Goal: Task Accomplishment & Management: Manage account settings

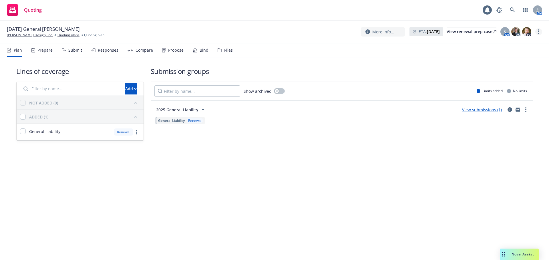
click at [540, 31] on link "more" at bounding box center [538, 31] width 7 height 7
click at [527, 40] on link "Copy logging email" at bounding box center [510, 43] width 64 height 11
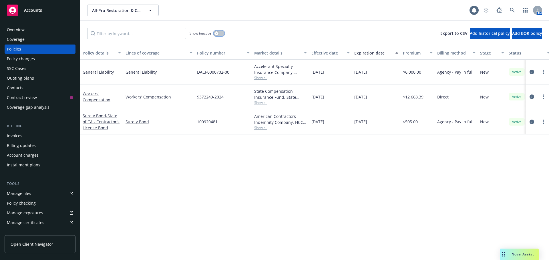
click at [219, 33] on button "button" at bounding box center [218, 34] width 11 height 6
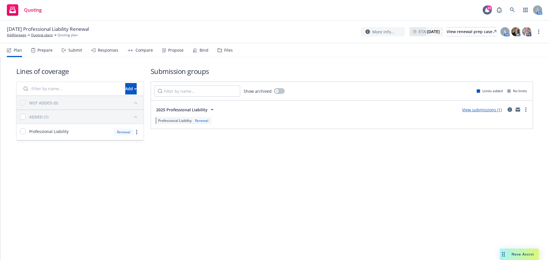
click at [199, 51] on div "Bind" at bounding box center [203, 50] width 9 height 5
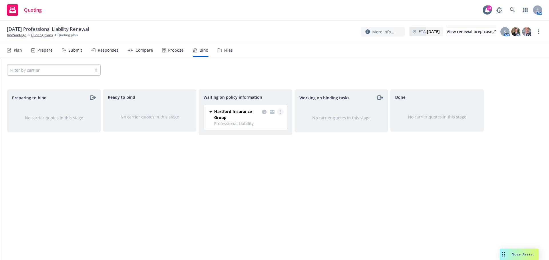
click at [279, 112] on circle "more" at bounding box center [279, 111] width 1 height 1
click at [269, 121] on span "Create policies" at bounding box center [252, 123] width 42 height 5
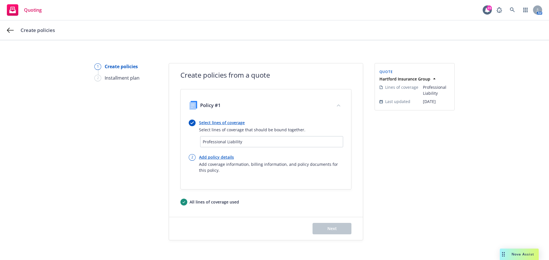
click at [228, 157] on link "Add policy details" at bounding box center [271, 157] width 144 height 6
select select "12"
select select "CA"
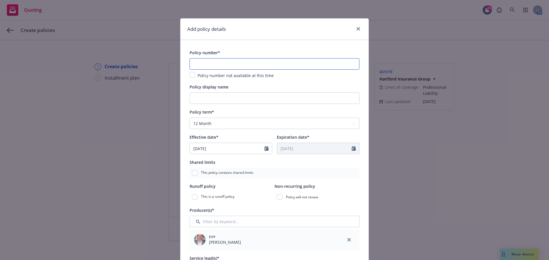
click at [221, 65] on input "text" at bounding box center [274, 63] width 170 height 11
paste input "CH25APLX00051NC"
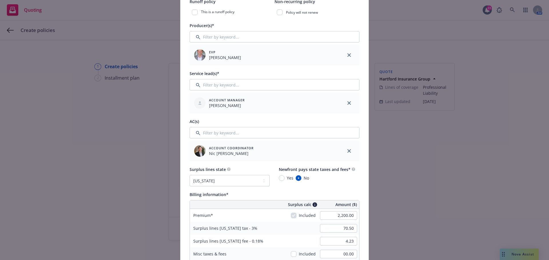
scroll to position [267, 0]
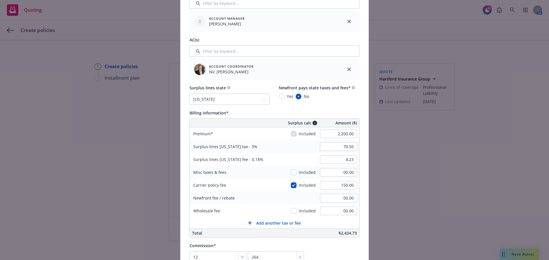
type input "CH25APLX00051NC"
click at [291, 188] on div "Included" at bounding box center [303, 185] width 25 height 6
click at [291, 187] on input "checkbox" at bounding box center [294, 186] width 6 height 6
checkbox input "false"
type input "66.00"
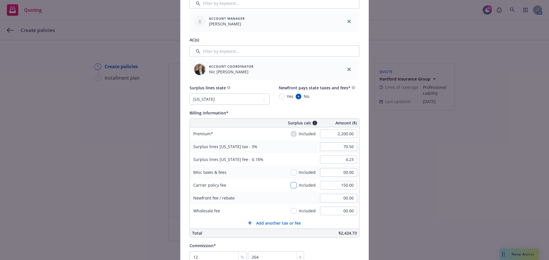
type input "3.96"
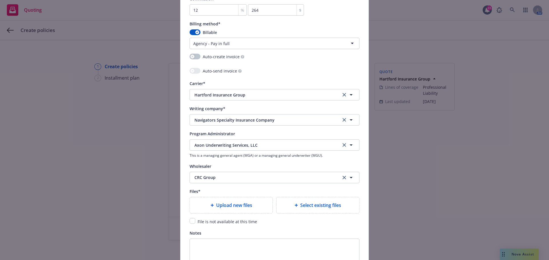
scroll to position [514, 0]
click at [191, 222] on input "checkbox" at bounding box center [192, 221] width 6 height 6
checkbox input "true"
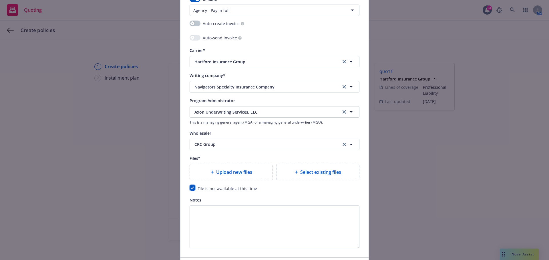
scroll to position [588, 0]
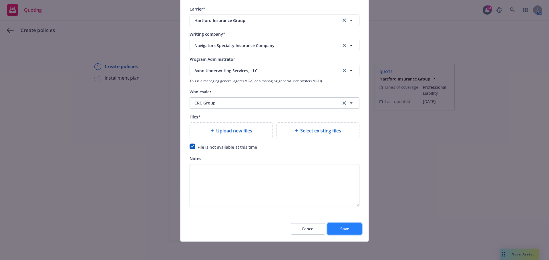
click at [349, 226] on button "Save" at bounding box center [344, 228] width 34 height 11
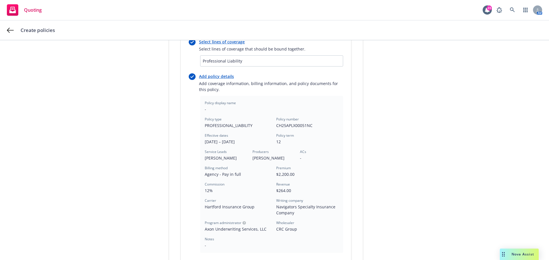
scroll to position [133, 0]
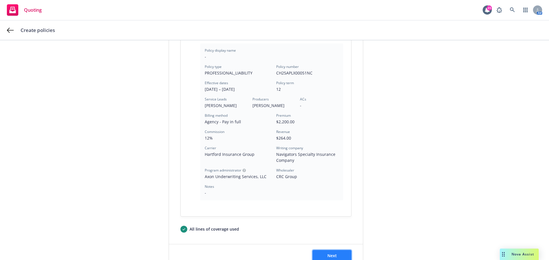
click at [332, 255] on span "Next" at bounding box center [331, 255] width 9 height 5
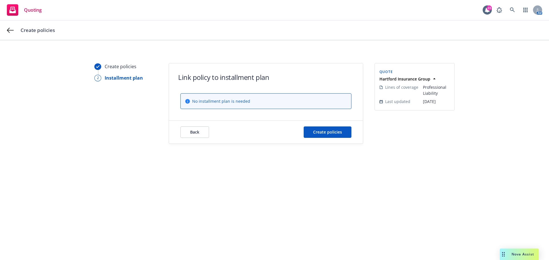
scroll to position [0, 0]
click at [329, 133] on span "Create policies" at bounding box center [327, 131] width 29 height 5
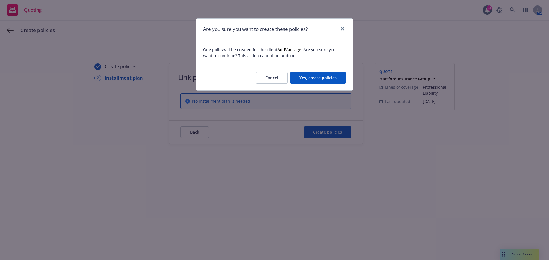
click at [331, 79] on button "Yes, create policies" at bounding box center [318, 77] width 56 height 11
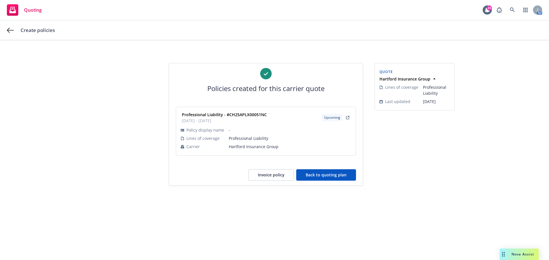
click at [328, 176] on button "Back to quoting plan" at bounding box center [326, 174] width 60 height 11
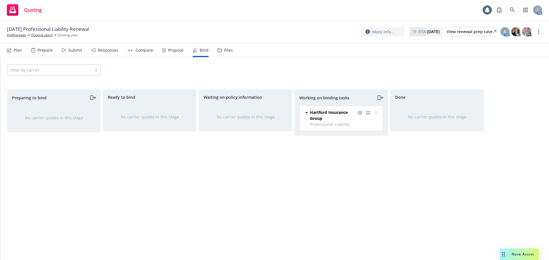
click at [375, 103] on div "Working on binding tasks" at bounding box center [341, 98] width 93 height 16
click at [375, 108] on div "Hartford Insurance Group Professional Liability 10/31/2025 - 10/31/2026 Monday,…" at bounding box center [340, 118] width 83 height 25
click at [375, 117] on div at bounding box center [367, 115] width 23 height 12
click at [376, 112] on circle "more" at bounding box center [375, 111] width 1 height 1
click at [361, 132] on link "Move to done" at bounding box center [353, 135] width 52 height 11
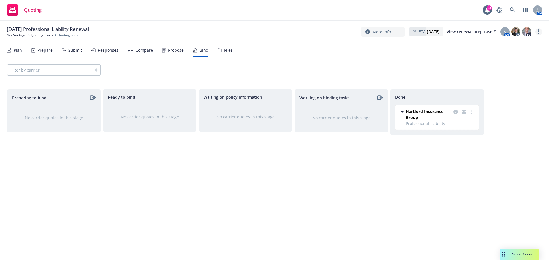
click at [539, 30] on link "more" at bounding box center [538, 31] width 7 height 7
click at [521, 40] on link "Copy logging email" at bounding box center [510, 43] width 64 height 11
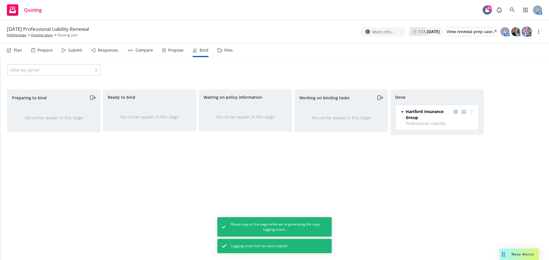
click at [529, 30] on img at bounding box center [526, 31] width 9 height 9
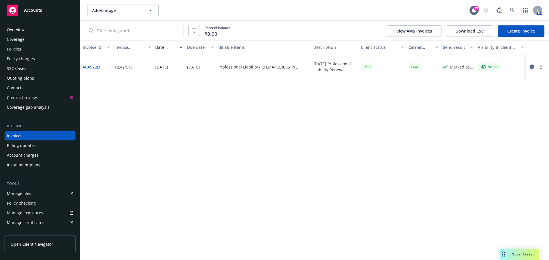
click at [509, 36] on link "Create Invoice" at bounding box center [520, 30] width 47 height 11
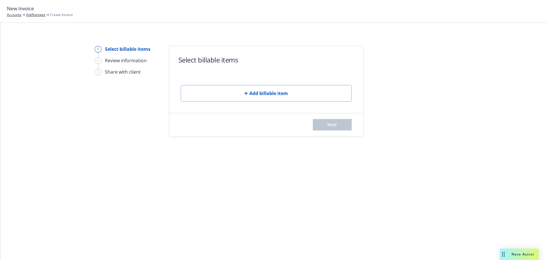
click at [295, 85] on div "Add billable item" at bounding box center [266, 89] width 171 height 26
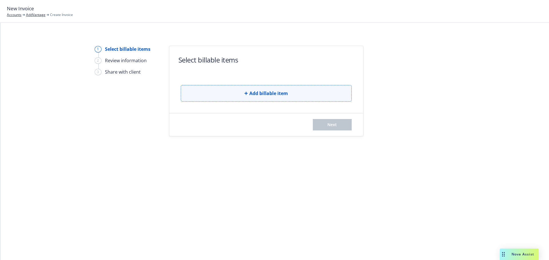
click at [296, 87] on button "Add billable item" at bounding box center [266, 93] width 171 height 17
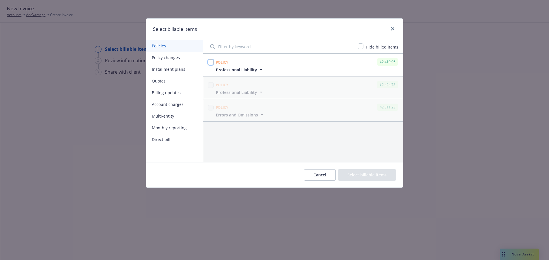
click at [209, 62] on input "checkbox" at bounding box center [211, 62] width 6 height 6
checkbox input "true"
click at [371, 178] on button "Select billable items" at bounding box center [367, 174] width 58 height 11
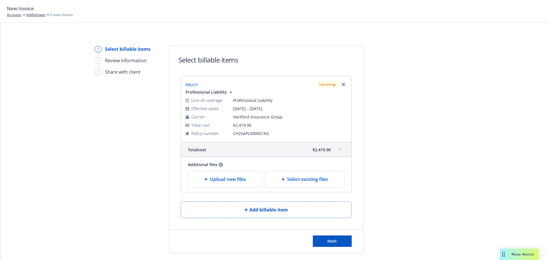
click at [73, 145] on div "1 Select billable items 2 Review information 3 Share with client Select billabl…" at bounding box center [274, 149] width 535 height 207
click at [340, 238] on button "Next" at bounding box center [332, 241] width 39 height 11
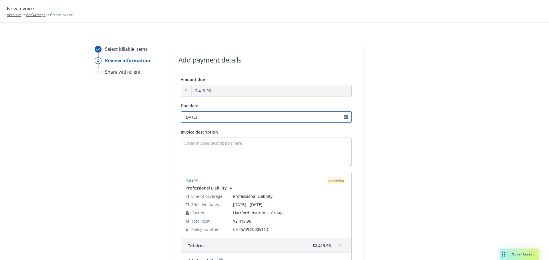
click at [302, 115] on input "10/31/2025" at bounding box center [266, 116] width 171 height 11
select select "October"
select select "2025"
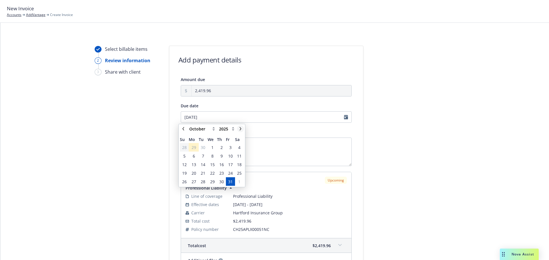
click at [240, 127] on icon "chevronRight" at bounding box center [240, 128] width 2 height 3
select select "November"
click at [222, 170] on span "20" at bounding box center [221, 173] width 5 height 6
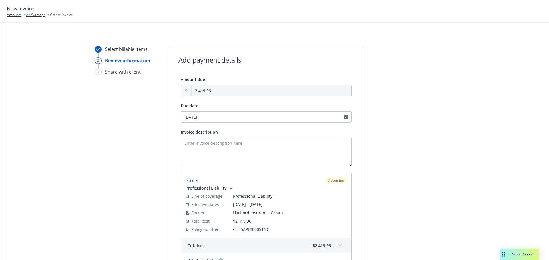
type input "11/20/2025"
click at [231, 145] on textarea "Invoice description" at bounding box center [266, 152] width 171 height 29
click at [205, 147] on textarea "Invoice description" at bounding box center [266, 152] width 171 height 29
click at [226, 150] on textarea "Invoice description" at bounding box center [266, 152] width 171 height 29
paste textarea "10/31/25 - AddVantage -"
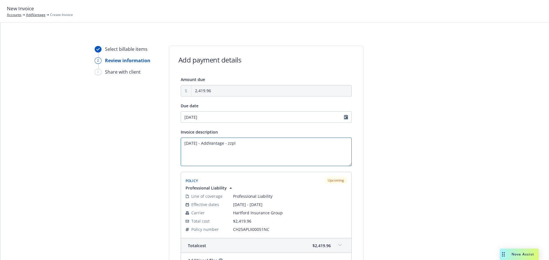
paste textarea "Professional Liability"
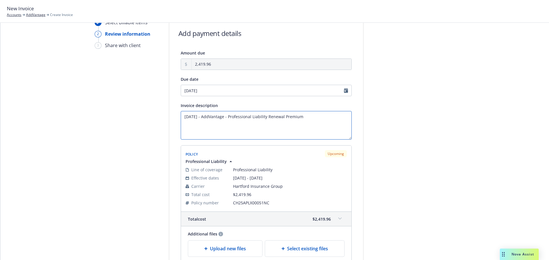
scroll to position [86, 0]
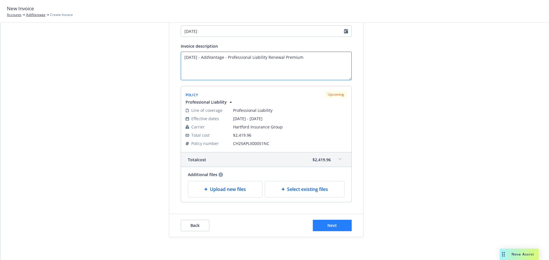
type textarea "10/31/25 - AddVantage - Professional Liability Renewal Premium"
click at [342, 227] on button "Next" at bounding box center [332, 225] width 39 height 11
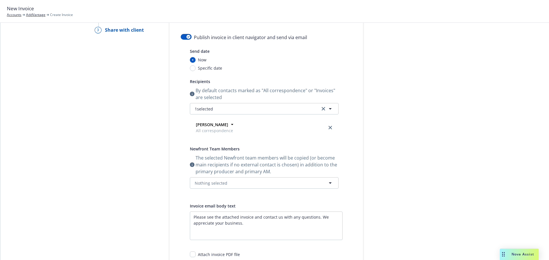
scroll to position [0, 0]
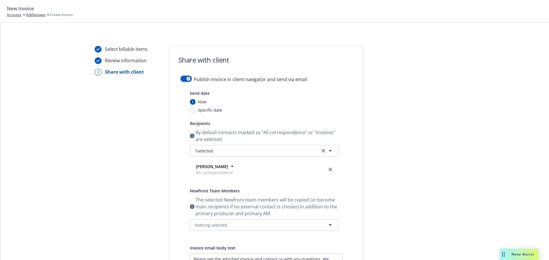
click at [183, 81] on button "button" at bounding box center [186, 79] width 11 height 6
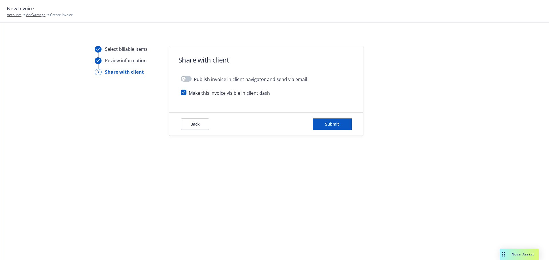
click at [183, 99] on div "Make this invoice visible in client dash" at bounding box center [266, 95] width 171 height 11
click at [183, 97] on div "Make this invoice visible in client dash" at bounding box center [266, 95] width 171 height 11
click at [182, 93] on input "checkbox" at bounding box center [184, 93] width 6 height 6
checkbox input "false"
click at [342, 123] on button "Submit" at bounding box center [332, 124] width 39 height 11
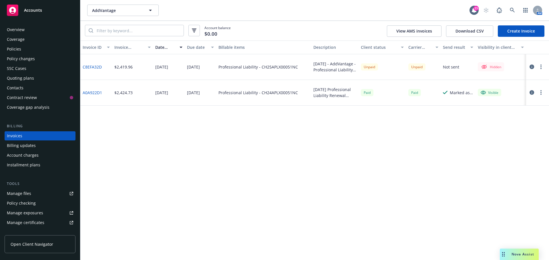
click at [531, 69] on icon "button" at bounding box center [531, 67] width 5 height 5
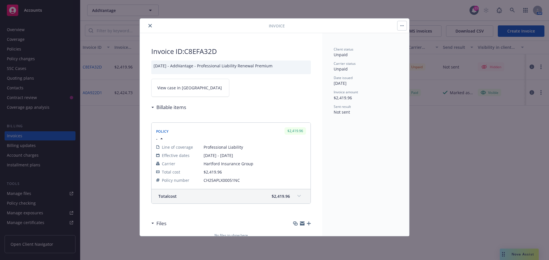
click at [199, 90] on link "View case in [GEOGRAPHIC_DATA]" at bounding box center [190, 88] width 78 height 18
click at [149, 23] on button "close" at bounding box center [150, 25] width 7 height 7
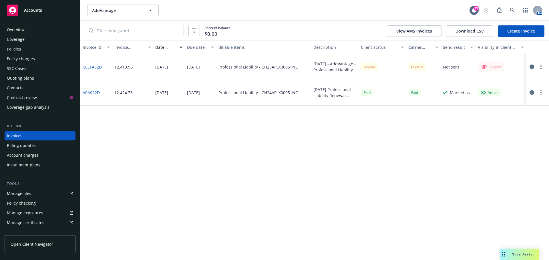
click at [542, 66] on button "button" at bounding box center [540, 66] width 7 height 7
click at [512, 96] on link "Copy invoice URL" at bounding box center [507, 101] width 73 height 11
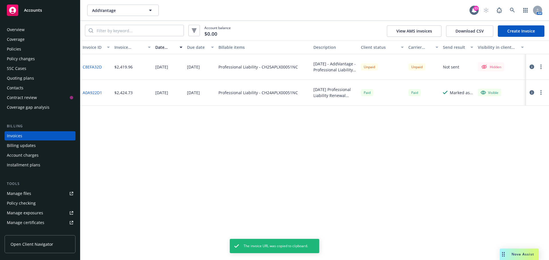
click at [543, 63] on div at bounding box center [536, 66] width 16 height 7
click at [541, 66] on circle "button" at bounding box center [540, 65] width 1 height 1
click at [519, 115] on link "Make it visible in client dash" at bounding box center [507, 112] width 73 height 11
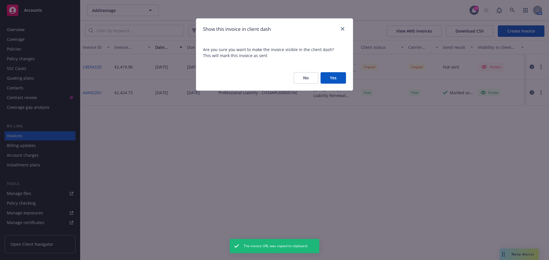
click at [317, 73] on button "No" at bounding box center [305, 77] width 25 height 11
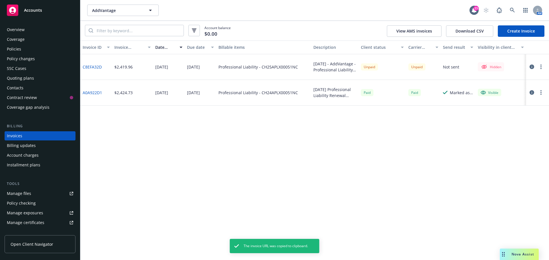
click at [325, 77] on div "10/31/25 - AddVantage - Professional Liability Renewal Premium" at bounding box center [334, 67] width 47 height 26
click at [537, 68] on div at bounding box center [536, 66] width 16 height 7
click at [544, 68] on button "button" at bounding box center [540, 66] width 7 height 7
click at [507, 111] on link "Make it visible in client dash" at bounding box center [507, 112] width 73 height 11
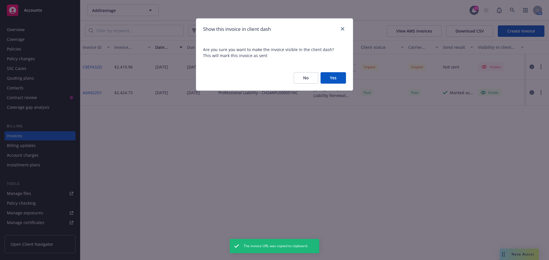
click at [337, 73] on button "Yes" at bounding box center [332, 77] width 25 height 11
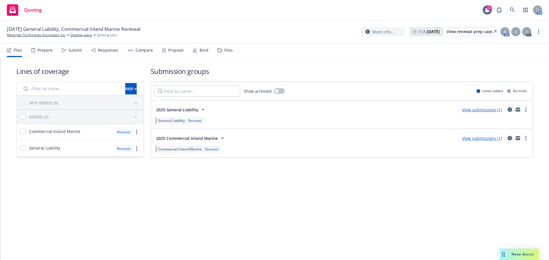
click at [199, 51] on div "Bind" at bounding box center [203, 50] width 9 height 5
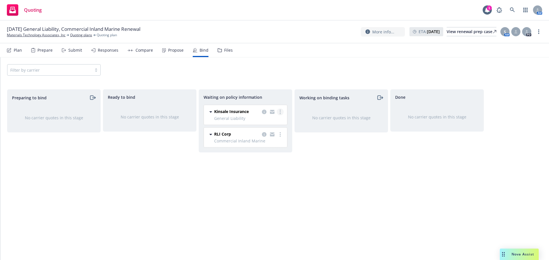
click at [281, 113] on link "more" at bounding box center [280, 112] width 7 height 7
click at [272, 122] on span "Create policies" at bounding box center [252, 123] width 42 height 5
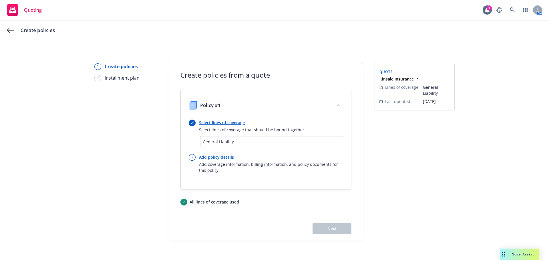
click at [217, 156] on link "Add policy details" at bounding box center [271, 157] width 144 height 6
select select "12"
select select "CA"
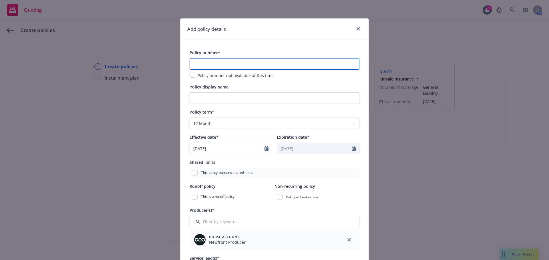
click at [236, 61] on input "text" at bounding box center [274, 63] width 170 height 11
paste input "0100325862-1"
click at [239, 64] on input "0100325862-1" at bounding box center [274, 63] width 170 height 11
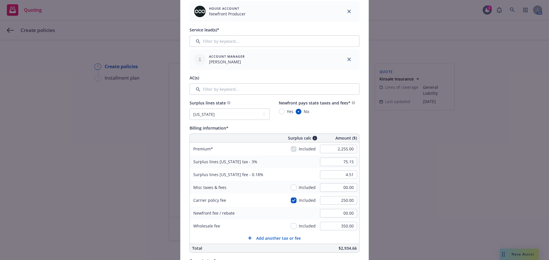
scroll to position [286, 0]
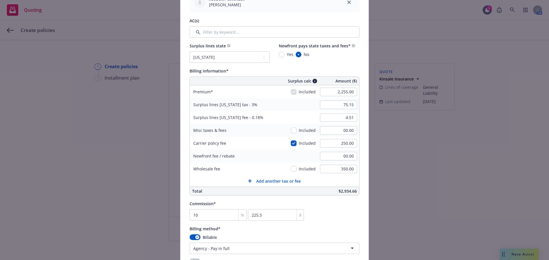
type input "0100325862-1"
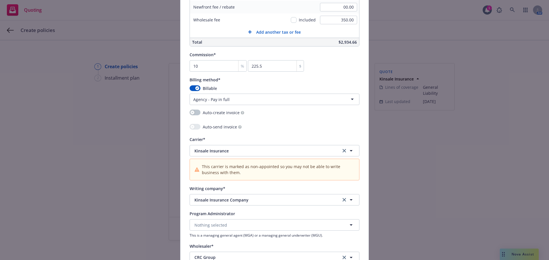
scroll to position [514, 0]
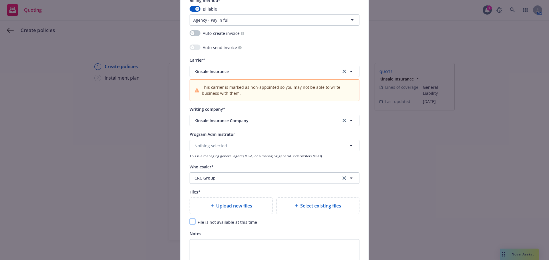
click at [190, 222] on input "checkbox" at bounding box center [192, 222] width 6 height 6
checkbox input "true"
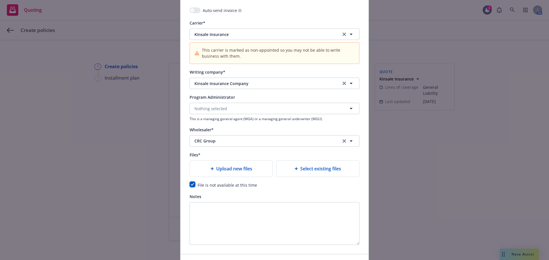
scroll to position [590, 0]
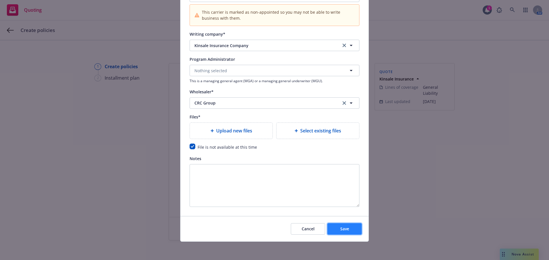
click at [347, 230] on button "Save" at bounding box center [344, 228] width 34 height 11
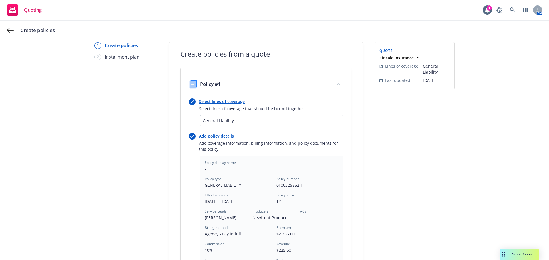
scroll to position [133, 0]
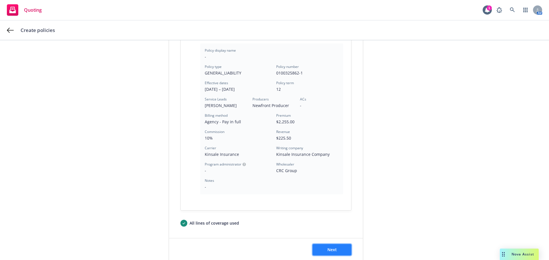
click at [340, 248] on button "Next" at bounding box center [331, 249] width 39 height 11
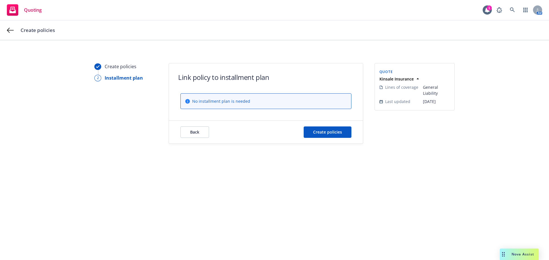
scroll to position [0, 0]
drag, startPoint x: 347, startPoint y: 141, endPoint x: 347, endPoint y: 137, distance: 3.7
click at [347, 138] on div "Back Create policies" at bounding box center [266, 132] width 194 height 23
click at [347, 137] on button "Create policies" at bounding box center [327, 132] width 48 height 11
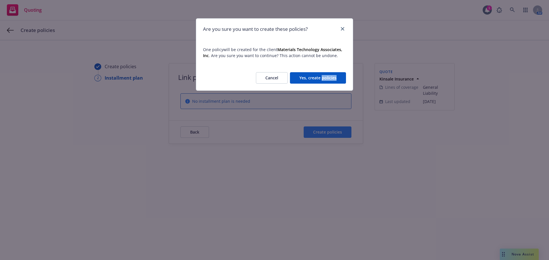
click at [347, 137] on div "Are you sure you want to create these policies? One policy will be created for …" at bounding box center [274, 130] width 549 height 260
click at [336, 92] on div "Are you sure you want to create these policies? One policy will be created for …" at bounding box center [274, 130] width 549 height 260
click at [336, 81] on button "Yes, create policies" at bounding box center [318, 77] width 56 height 11
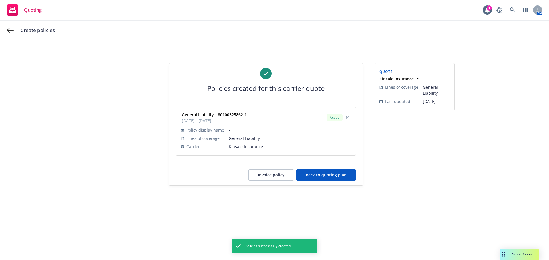
click at [318, 181] on div "Policies created for this carrier quote General Liability - #0100325862-1 09/26…" at bounding box center [266, 124] width 194 height 122
click at [318, 180] on button "Back to quoting plan" at bounding box center [326, 174] width 60 height 11
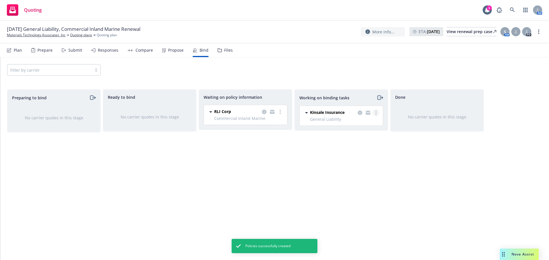
click at [376, 113] on link "more" at bounding box center [375, 112] width 7 height 7
click at [362, 133] on span "Move to done" at bounding box center [347, 135] width 40 height 5
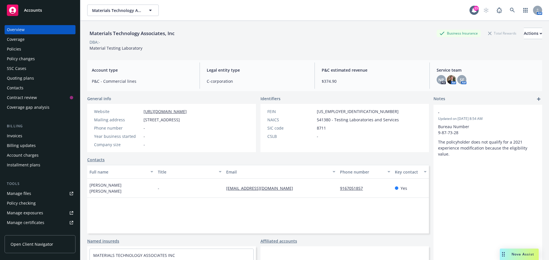
click at [25, 47] on div "Policies" at bounding box center [40, 49] width 66 height 9
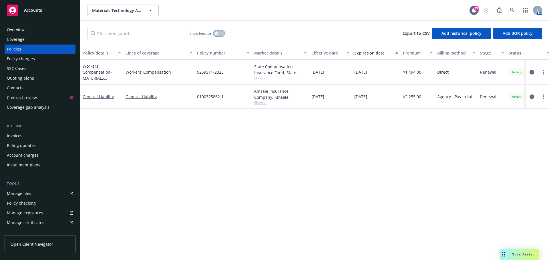
click at [223, 34] on button "button" at bounding box center [218, 34] width 11 height 6
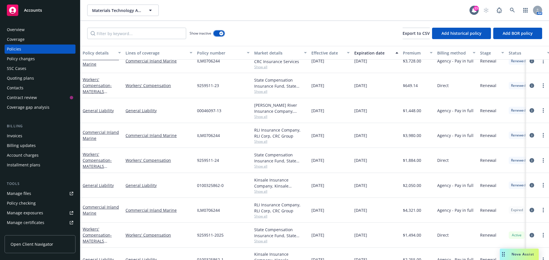
scroll to position [347, 0]
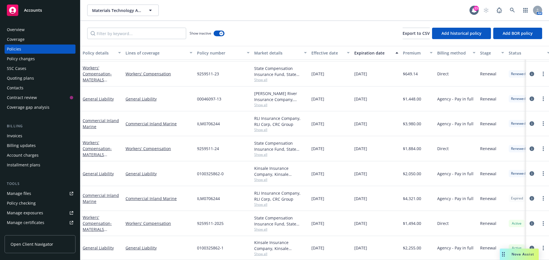
click at [264, 202] on span "Show all" at bounding box center [280, 204] width 53 height 5
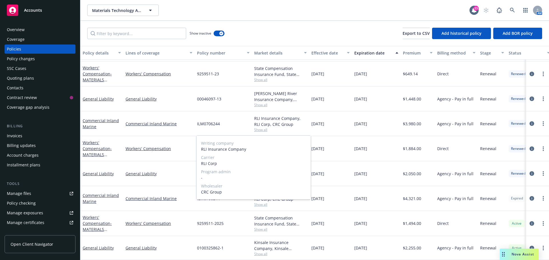
click at [282, 202] on span "Show all" at bounding box center [280, 204] width 53 height 5
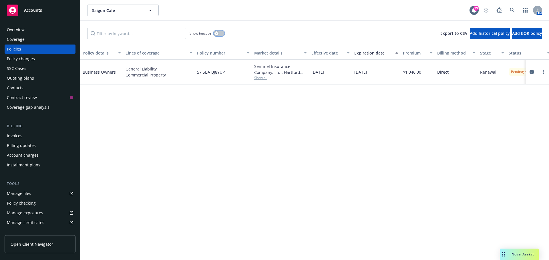
click at [221, 33] on button "button" at bounding box center [218, 34] width 11 height 6
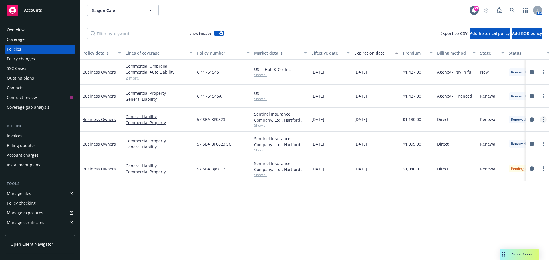
click at [544, 119] on link "more" at bounding box center [543, 119] width 7 height 7
drag, startPoint x: 521, startPoint y: 202, endPoint x: 514, endPoint y: 199, distance: 7.3
click at [521, 202] on link "Copy logging email" at bounding box center [512, 199] width 67 height 11
drag, startPoint x: 30, startPoint y: 31, endPoint x: 34, endPoint y: 31, distance: 3.7
click at [30, 31] on div "Overview" at bounding box center [40, 29] width 66 height 9
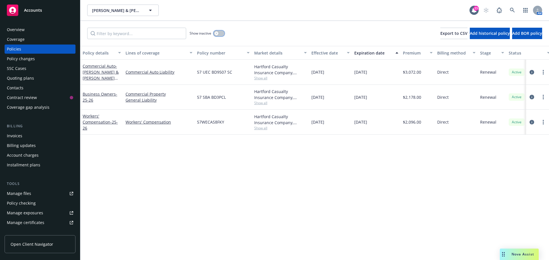
click at [220, 33] on button "button" at bounding box center [218, 34] width 11 height 6
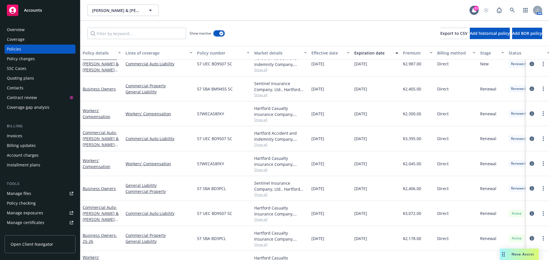
scroll to position [189, 0]
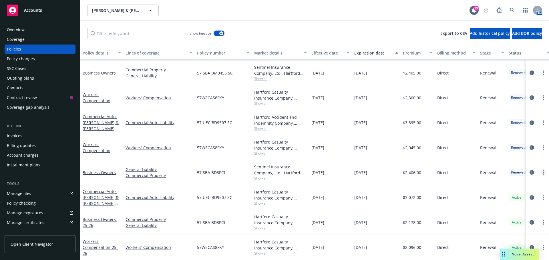
click at [540, 170] on link "more" at bounding box center [543, 172] width 7 height 7
click at [512, 152] on link "Copy logging email" at bounding box center [512, 149] width 67 height 11
click at [35, 31] on div "Overview" at bounding box center [40, 29] width 66 height 9
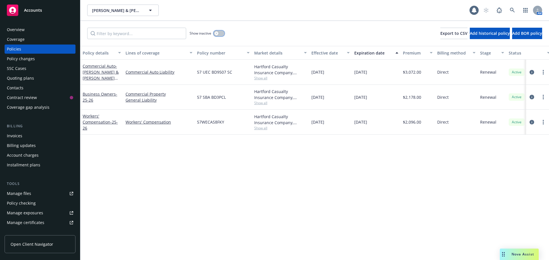
click at [220, 32] on button "button" at bounding box center [218, 34] width 11 height 6
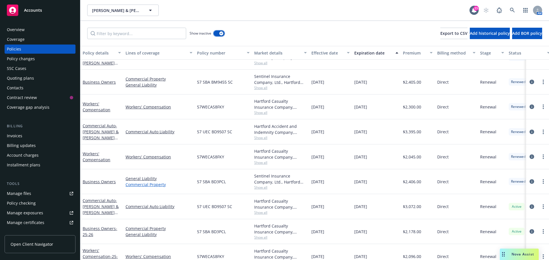
scroll to position [189, 0]
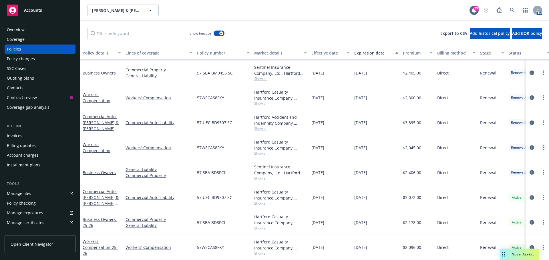
click at [540, 144] on link "more" at bounding box center [543, 147] width 7 height 7
drag, startPoint x: 508, startPoint y: 219, endPoint x: 445, endPoint y: 178, distance: 74.6
click at [508, 219] on link "Copy logging email" at bounding box center [508, 223] width 67 height 11
click at [31, 30] on div "Overview" at bounding box center [40, 29] width 66 height 9
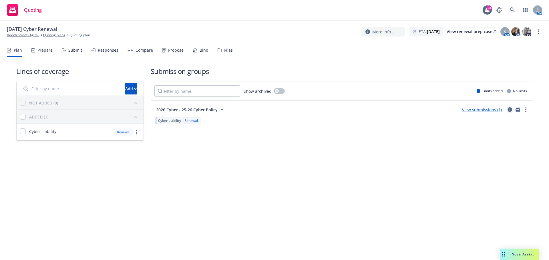
click at [508, 110] on icon "circleInformation" at bounding box center [509, 109] width 5 height 5
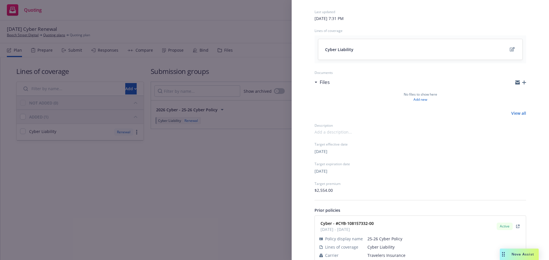
scroll to position [55, 0]
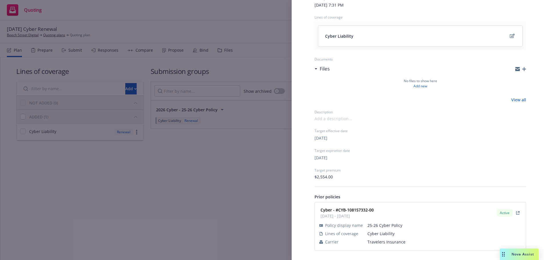
click at [381, 242] on span "Travelers Insurance" at bounding box center [444, 242] width 154 height 6
copy span "Travelers Insurance"
drag, startPoint x: 368, startPoint y: 211, endPoint x: 339, endPoint y: 212, distance: 29.7
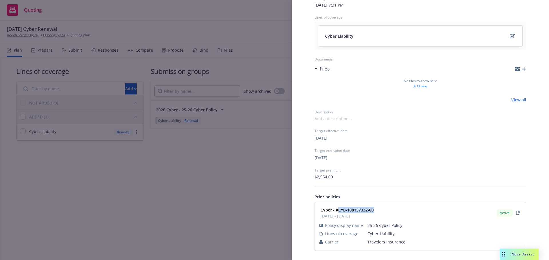
click at [339, 212] on div "Cyber - #CYB-108157332-00 01/18/2025 - 01/18/2026 Active" at bounding box center [420, 213] width 204 height 14
copy strong "CYB-108157332-00"
click at [158, 185] on div "Submission group 2026 Cyber - 25-26 Cyber Policy Last updated Friday, September…" at bounding box center [274, 130] width 549 height 260
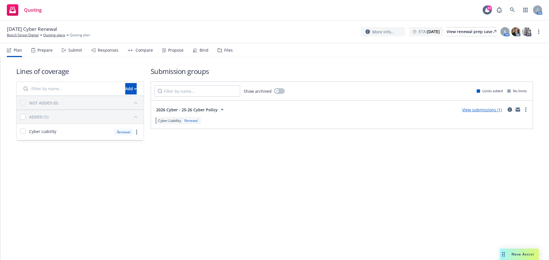
drag, startPoint x: 73, startPoint y: 51, endPoint x: 75, endPoint y: 60, distance: 8.7
click at [73, 51] on div "Submit" at bounding box center [75, 50] width 14 height 5
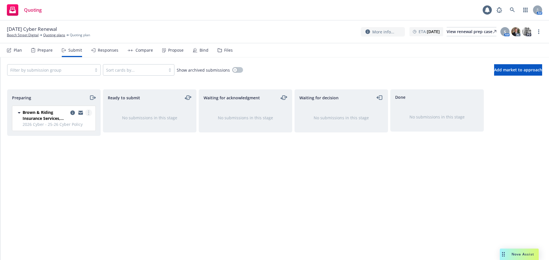
click at [91, 112] on link "more" at bounding box center [88, 112] width 7 height 7
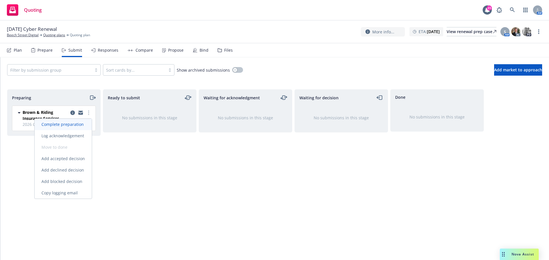
click at [79, 127] on link "Complete preparation" at bounding box center [63, 124] width 57 height 11
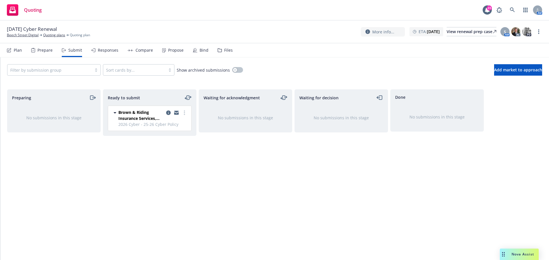
drag, startPoint x: 59, startPoint y: 35, endPoint x: 56, endPoint y: 21, distance: 14.3
click at [58, 35] on link "Quoting plans" at bounding box center [54, 35] width 22 height 5
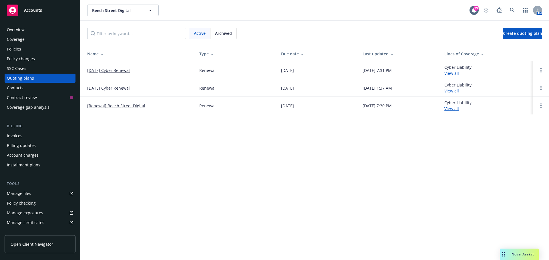
click at [124, 87] on link "[DATE] Cyber Renewal" at bounding box center [108, 88] width 43 height 6
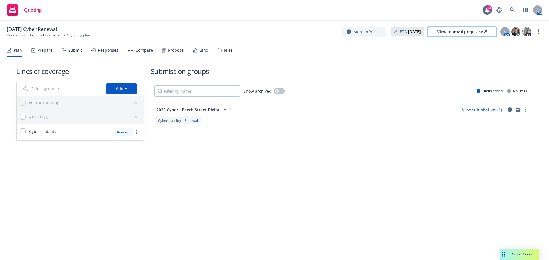
click at [448, 30] on div "View renewal prep case" at bounding box center [462, 31] width 50 height 9
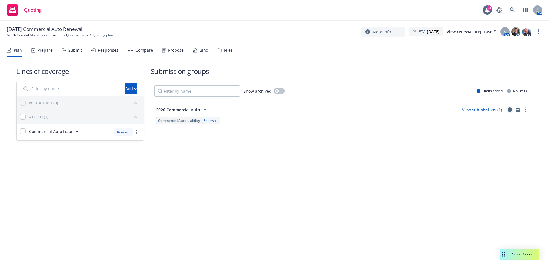
click at [510, 107] on icon "circleInformation" at bounding box center [509, 109] width 5 height 5
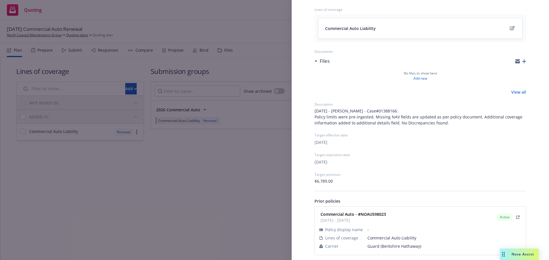
scroll to position [67, 0]
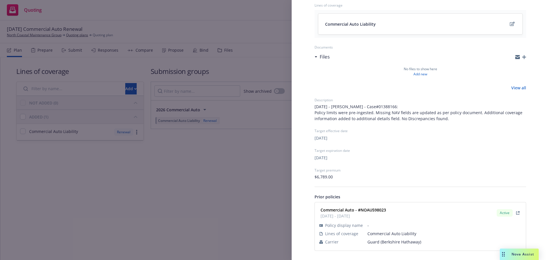
click at [372, 241] on span "Guard (Berkshire Hathaway)" at bounding box center [444, 242] width 154 height 6
copy span "Guard (Berkshire Hathaway)"
click at [382, 209] on strong "Commercial Auto - #NOAU598023" at bounding box center [352, 209] width 65 height 5
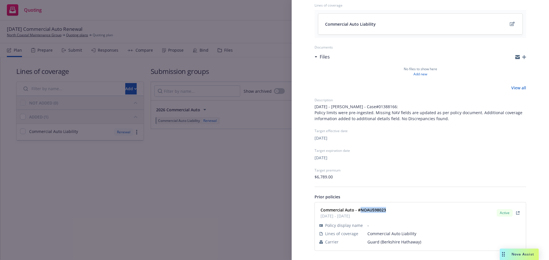
click at [382, 209] on strong "Commercial Auto - #NOAU598023" at bounding box center [352, 209] width 65 height 5
copy strong "NOAU598023"
click at [241, 177] on div "Submission group 2026 Commercial Auto Last updated Friday, September 19, 2025 a…" at bounding box center [274, 130] width 549 height 260
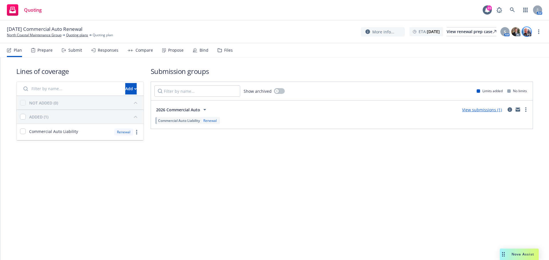
click at [528, 33] on img at bounding box center [526, 31] width 9 height 9
click at [538, 33] on icon "more" at bounding box center [538, 31] width 1 height 5
drag, startPoint x: 507, startPoint y: 78, endPoint x: 501, endPoint y: 78, distance: 5.5
click at [507, 78] on link "Archive quoting plan" at bounding box center [510, 77] width 64 height 11
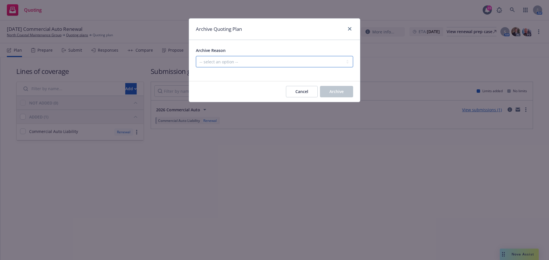
drag, startPoint x: 297, startPoint y: 63, endPoint x: 294, endPoint y: 67, distance: 4.7
click at [297, 63] on select "-- select an option -- All policies in this renewal plan are auto-renewed Creat…" at bounding box center [274, 61] width 157 height 11
select select "ARCHIVED_RENEWAL_POLICY_AUTO_RENEWED"
click at [196, 56] on select "-- select an option -- All policies in this renewal plan are auto-renewed Creat…" at bounding box center [274, 61] width 157 height 11
click at [329, 93] on span "Archive" at bounding box center [336, 91] width 14 height 5
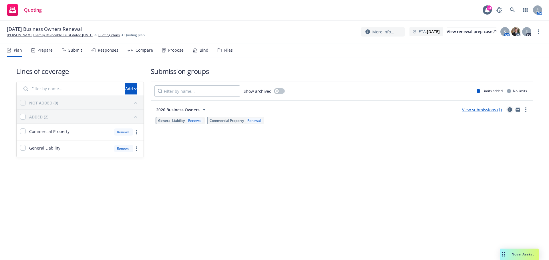
click at [508, 111] on icon "circleInformation" at bounding box center [509, 109] width 5 height 5
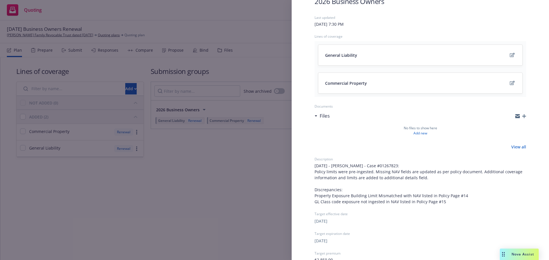
scroll to position [119, 0]
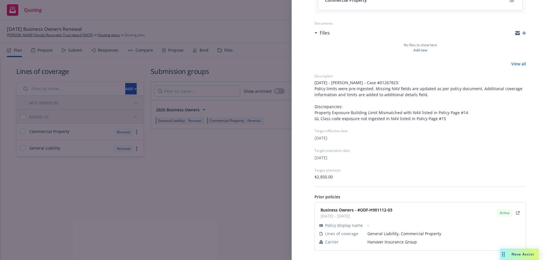
click at [386, 242] on span "Hanover Insurance Group" at bounding box center [444, 242] width 154 height 6
copy span "Hanover Insurance Group"
drag, startPoint x: 367, startPoint y: 213, endPoint x: 360, endPoint y: 212, distance: 7.7
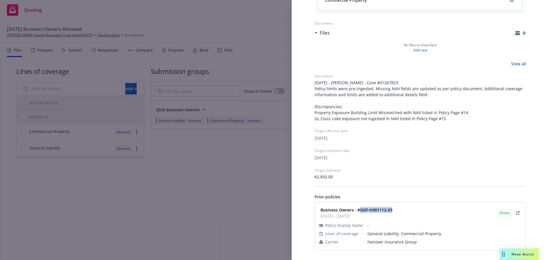
click at [360, 212] on div "Business Owners - #ODF-H901112-03 01/19/2025 - 01/19/2026 Active" at bounding box center [420, 213] width 204 height 14
copy strong "ODF-H901112-03"
click at [129, 113] on div "Submission group 2026 Business Owners Last updated Saturday, September 20, 2025…" at bounding box center [274, 130] width 549 height 260
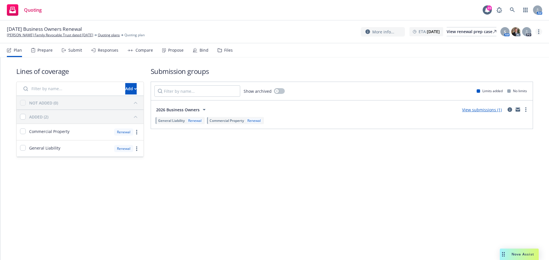
click at [537, 32] on link "more" at bounding box center [538, 31] width 7 height 7
drag, startPoint x: 514, startPoint y: 77, endPoint x: 505, endPoint y: 76, distance: 8.9
click at [514, 77] on link "Archive quoting plan" at bounding box center [510, 77] width 64 height 11
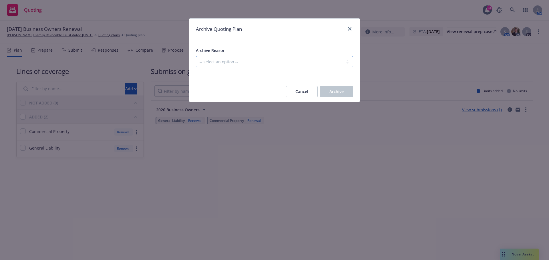
drag, startPoint x: 316, startPoint y: 62, endPoint x: 312, endPoint y: 65, distance: 4.8
click at [316, 62] on select "-- select an option -- All policies in this renewal plan are auto-renewed Creat…" at bounding box center [274, 61] width 157 height 11
select select "ARCHIVED_RENEWAL_POLICY_AUTO_RENEWED"
click at [196, 56] on select "-- select an option -- All policies in this renewal plan are auto-renewed Creat…" at bounding box center [274, 61] width 157 height 11
click at [337, 92] on span "Archive" at bounding box center [336, 91] width 14 height 5
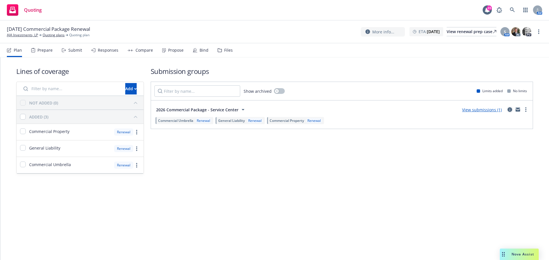
click at [508, 110] on icon "circleInformation" at bounding box center [509, 109] width 5 height 5
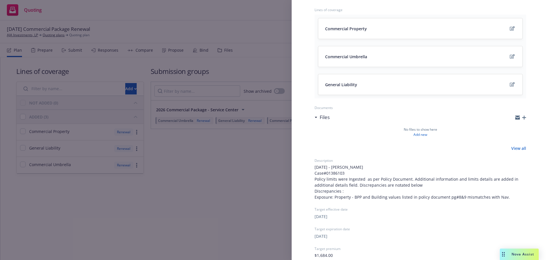
scroll to position [141, 0]
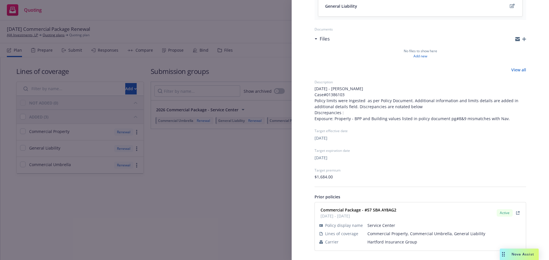
click at [384, 240] on span "Hartford Insurance Group" at bounding box center [444, 242] width 154 height 6
click at [383, 240] on span "Hartford Insurance Group" at bounding box center [444, 242] width 154 height 6
copy span "Hartford Insurance Group"
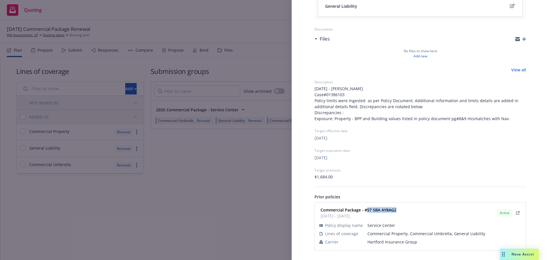
copy strong "57 SBA AY8AG2"
drag, startPoint x: 385, startPoint y: 211, endPoint x: 215, endPoint y: 194, distance: 171.7
click at [367, 212] on strong "Commercial Package - #57 SBA AY8AG2" at bounding box center [358, 209] width 76 height 5
drag, startPoint x: 216, startPoint y: 193, endPoint x: 490, endPoint y: 55, distance: 306.7
click at [216, 193] on div "Submission group 2026 Commercial Package - Service Center Last updated Sunday, …" at bounding box center [274, 130] width 549 height 260
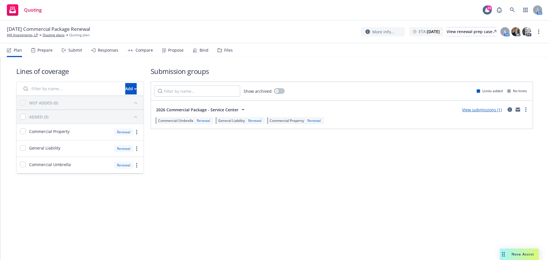
click at [539, 27] on div "More info... ETA : January 20, 2026 View renewal prep case S AM AC PD" at bounding box center [451, 32] width 181 height 10
click at [539, 29] on link "more" at bounding box center [538, 31] width 7 height 7
click at [494, 75] on link "Archive quoting plan" at bounding box center [510, 77] width 64 height 11
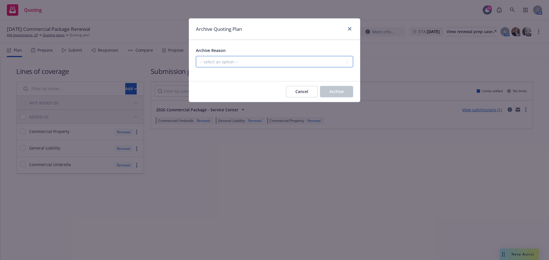
drag, startPoint x: 339, startPoint y: 62, endPoint x: 337, endPoint y: 65, distance: 3.3
click at [339, 62] on select "-- select an option -- All policies in this renewal plan are auto-renewed Creat…" at bounding box center [274, 61] width 157 height 11
select select "ARCHIVED_RENEWAL_POLICY_AUTO_RENEWED"
click at [196, 56] on select "-- select an option -- All policies in this renewal plan are auto-renewed Creat…" at bounding box center [274, 61] width 157 height 11
click at [343, 90] on span "Archive" at bounding box center [336, 91] width 14 height 5
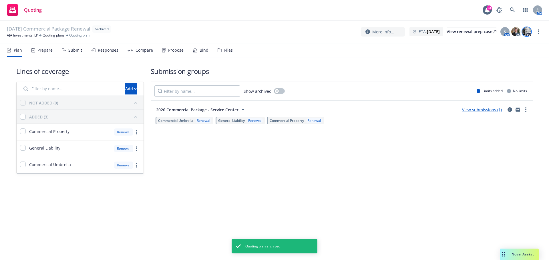
click at [527, 31] on img at bounding box center [526, 31] width 9 height 9
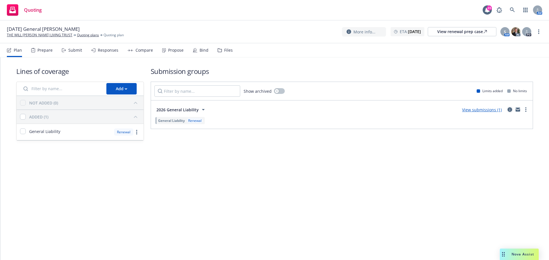
click at [508, 112] on icon "circleInformation" at bounding box center [509, 109] width 5 height 5
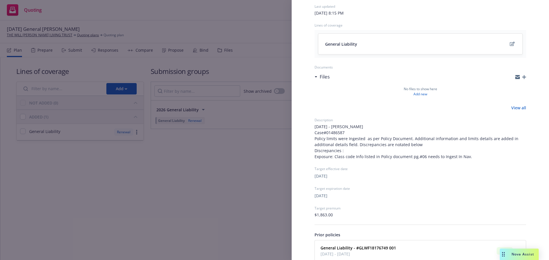
scroll to position [85, 0]
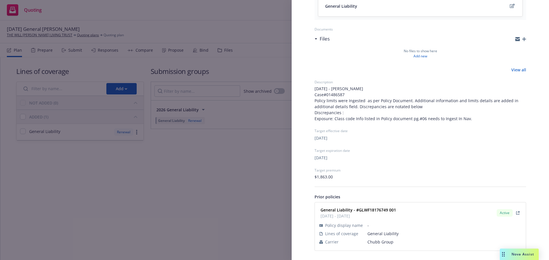
click at [386, 242] on span "Chubb Group" at bounding box center [444, 242] width 154 height 6
copy span "Chubb Group"
drag, startPoint x: 397, startPoint y: 208, endPoint x: 273, endPoint y: 198, distance: 124.4
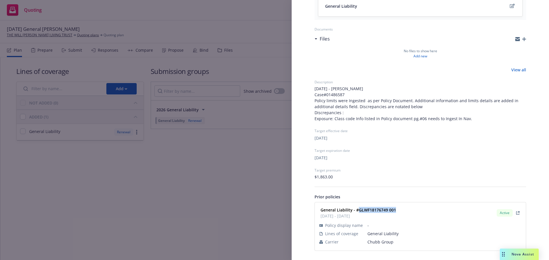
click at [358, 213] on div "General Liability - #GLWF18176749 001 02/19/2025 - 02/19/2026 Active" at bounding box center [420, 213] width 204 height 14
copy strong "GLWF18176749 001"
click at [198, 178] on div "Submission group 2026 General Liability Last updated Sunday, September 21, 2025…" at bounding box center [274, 130] width 549 height 260
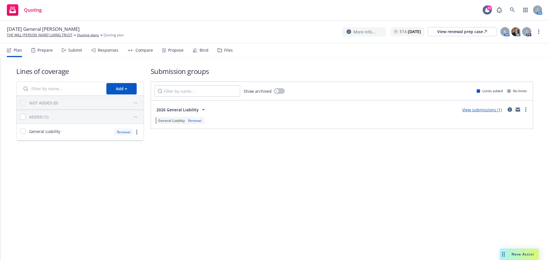
click at [75, 48] on div "Submit" at bounding box center [75, 50] width 14 height 5
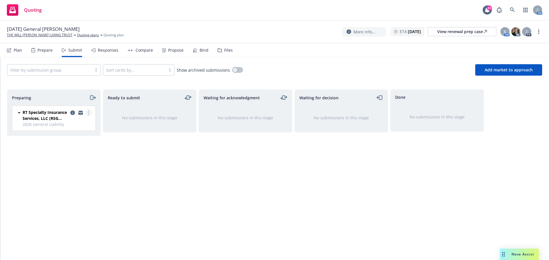
click at [89, 111] on link "more" at bounding box center [88, 112] width 7 height 7
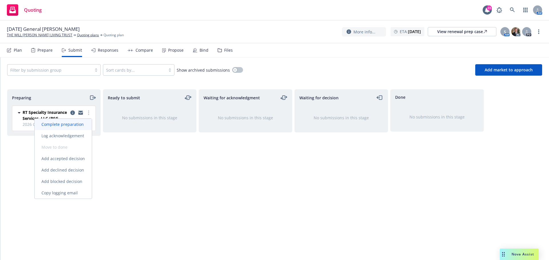
click at [78, 126] on span "Complete preparation" at bounding box center [63, 124] width 56 height 5
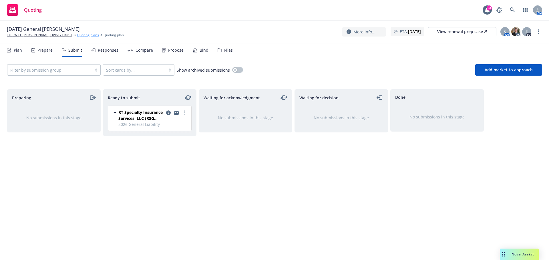
click at [77, 35] on link "Quoting plans" at bounding box center [88, 35] width 22 height 5
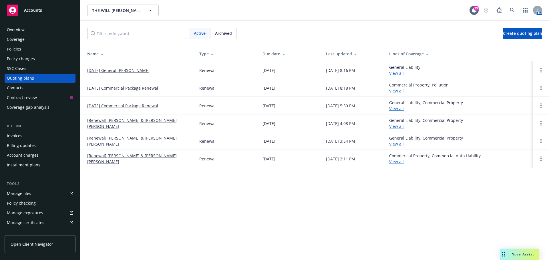
click at [219, 32] on span "Archived" at bounding box center [223, 33] width 17 height 6
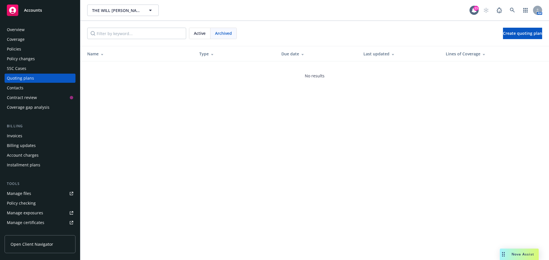
click at [202, 32] on span "Active" at bounding box center [200, 33] width 12 height 6
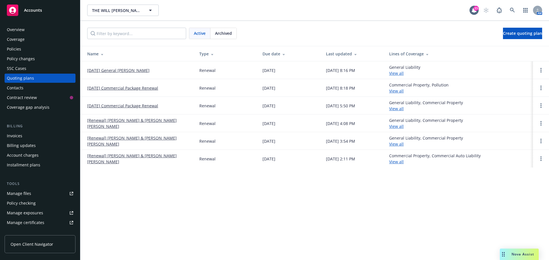
click at [127, 107] on link "[DATE] Commercial Package Renewal" at bounding box center [122, 106] width 71 height 6
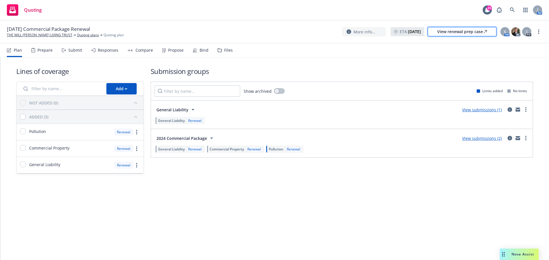
click at [481, 32] on div "View renewal prep case" at bounding box center [462, 31] width 50 height 9
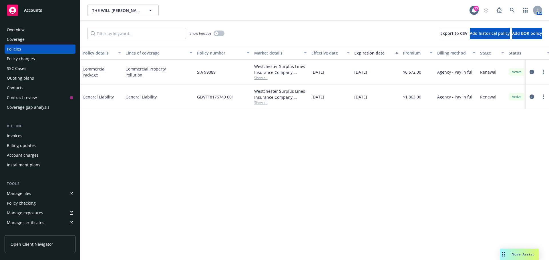
click at [262, 101] on span "Show all" at bounding box center [280, 102] width 53 height 5
click at [469, 189] on div "Policy details Lines of coverage Policy number Market details Effective date Ex…" at bounding box center [314, 153] width 468 height 214
click at [546, 73] on link "more" at bounding box center [543, 72] width 7 height 7
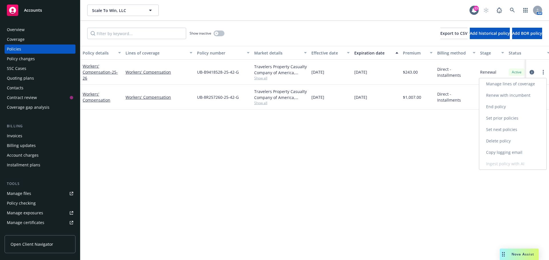
click at [518, 155] on link "Copy logging email" at bounding box center [512, 152] width 67 height 11
click at [264, 77] on span "Show all" at bounding box center [280, 78] width 53 height 5
drag, startPoint x: 511, startPoint y: 155, endPoint x: 520, endPoint y: 103, distance: 52.8
click at [511, 154] on div "Policy details Lines of coverage Policy number Market details Effective date Ex…" at bounding box center [314, 153] width 468 height 214
click at [530, 77] on div at bounding box center [537, 72] width 23 height 25
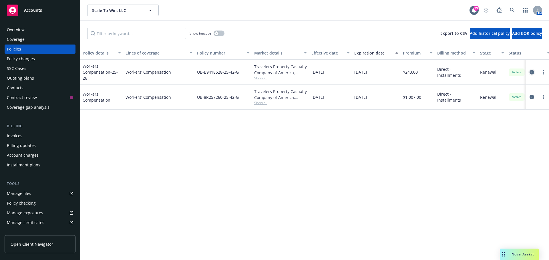
click at [531, 73] on icon "circleInformation" at bounding box center [531, 72] width 5 height 5
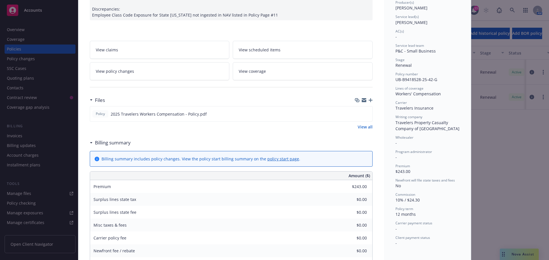
scroll to position [76, 0]
click at [365, 114] on icon "preview file" at bounding box center [366, 113] width 5 height 4
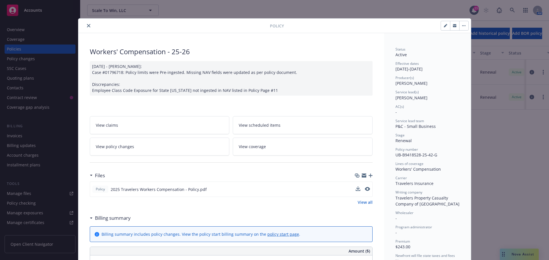
click at [86, 24] on button "close" at bounding box center [88, 25] width 7 height 7
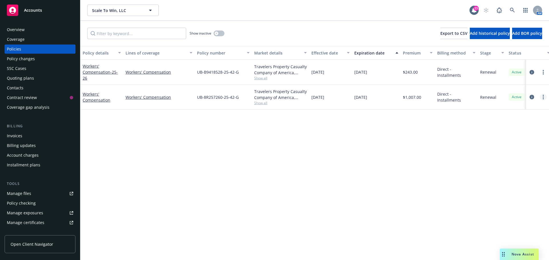
click at [541, 98] on link "more" at bounding box center [543, 97] width 7 height 7
click at [513, 180] on link "Copy logging email" at bounding box center [512, 177] width 67 height 11
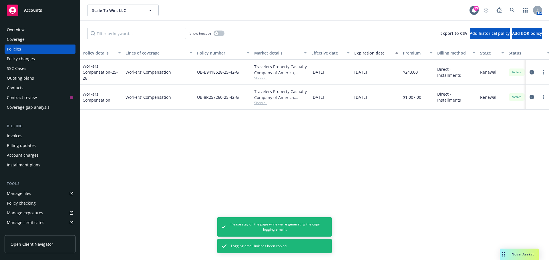
click at [50, 27] on div "Overview" at bounding box center [40, 29] width 66 height 9
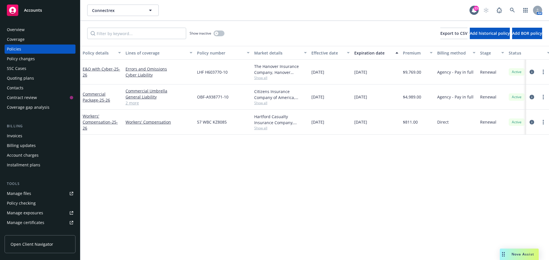
click at [20, 31] on div "Overview" at bounding box center [16, 29] width 18 height 9
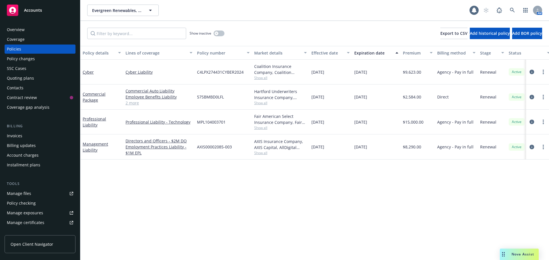
click at [41, 30] on div "Overview" at bounding box center [40, 29] width 66 height 9
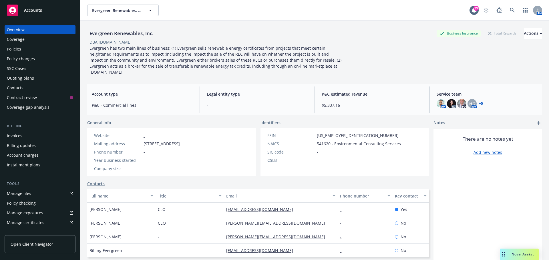
click at [479, 102] on link "+ 5" at bounding box center [481, 103] width 4 height 3
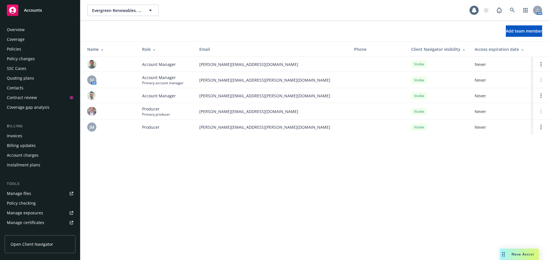
scroll to position [131, 0]
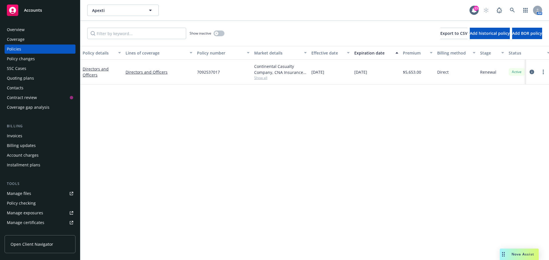
click at [32, 33] on div "Overview" at bounding box center [40, 29] width 66 height 9
click at [221, 34] on button "button" at bounding box center [218, 34] width 11 height 6
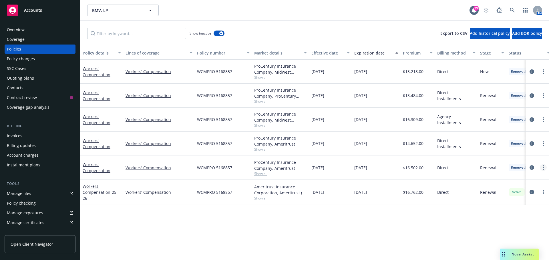
click at [543, 170] on circle "more" at bounding box center [542, 169] width 1 height 1
click at [526, 151] on link "Copy logging email" at bounding box center [514, 148] width 67 height 11
click at [543, 167] on link "more" at bounding box center [543, 167] width 7 height 7
click at [520, 146] on link "Copy logging email" at bounding box center [514, 148] width 67 height 11
click at [35, 30] on div "Overview" at bounding box center [40, 29] width 66 height 9
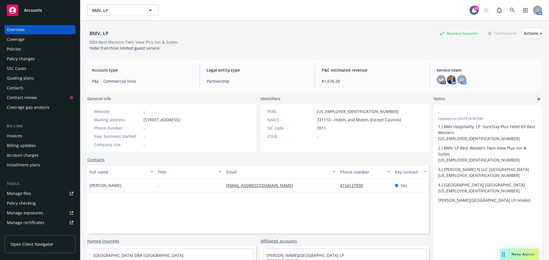
click at [43, 48] on div "Policies" at bounding box center [40, 49] width 66 height 9
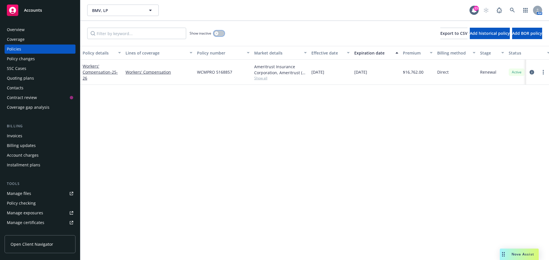
click at [222, 35] on button "button" at bounding box center [218, 34] width 11 height 6
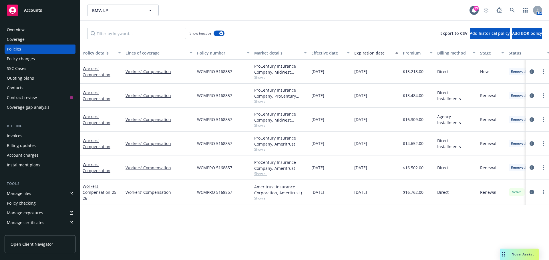
click at [261, 172] on span "Show all" at bounding box center [280, 173] width 53 height 5
drag, startPoint x: 219, startPoint y: 209, endPoint x: 194, endPoint y: 207, distance: 25.5
click at [194, 207] on div "Writing company ProCentury Insurance Company Carrier Ameritrust Program admin -…" at bounding box center [249, 211] width 114 height 64
copy span "Ameritrust"
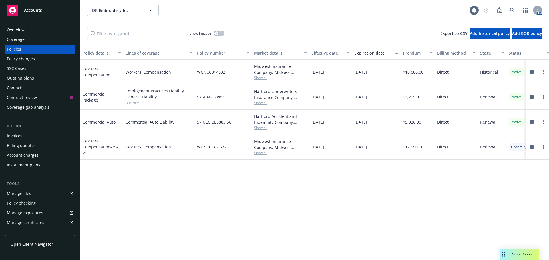
drag, startPoint x: 0, startPoint y: 0, endPoint x: 33, endPoint y: 26, distance: 42.1
click at [33, 26] on div "Overview" at bounding box center [40, 29] width 66 height 9
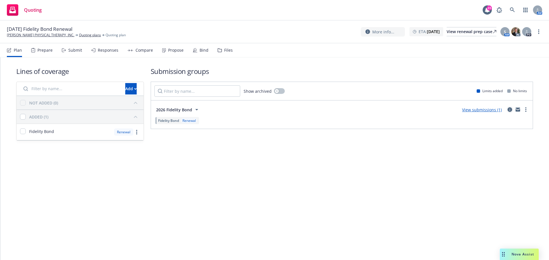
click at [510, 108] on icon "circleInformation" at bounding box center [509, 109] width 5 height 5
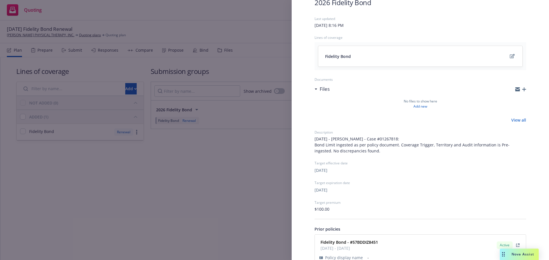
scroll to position [67, 0]
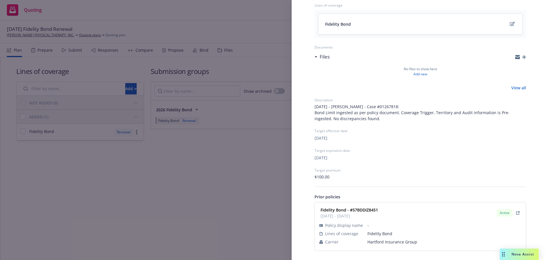
click at [374, 244] on span "Hartford Insurance Group" at bounding box center [444, 242] width 154 height 6
copy span "Hartford Insurance Group"
click at [358, 209] on strong "Fidelity Bond - #57BDDIZ8451" at bounding box center [348, 209] width 57 height 5
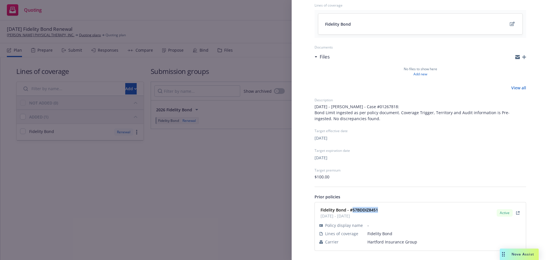
click at [358, 209] on strong "Fidelity Bond - #57BDDIZ8451" at bounding box center [348, 209] width 57 height 5
copy strong "57BDDIZ8451"
drag, startPoint x: 153, startPoint y: 220, endPoint x: 151, endPoint y: 216, distance: 3.8
click at [151, 216] on div "Submission group 2026 Fidelity Bond Last updated Monday, September 22, 2025 at …" at bounding box center [274, 130] width 549 height 260
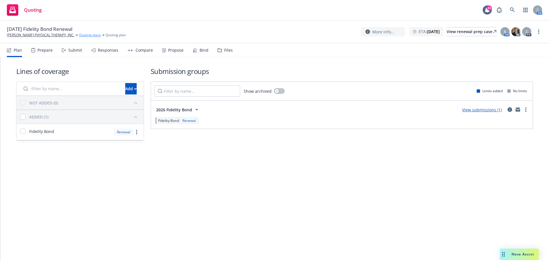
click at [79, 37] on link "Quoting plans" at bounding box center [90, 35] width 22 height 5
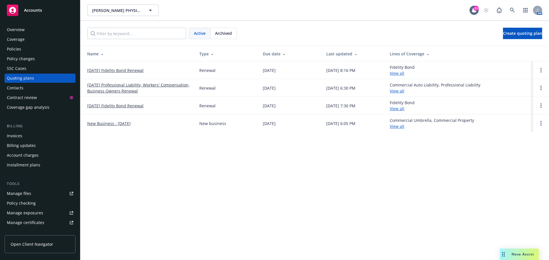
click at [225, 33] on span "Archived" at bounding box center [223, 33] width 17 height 6
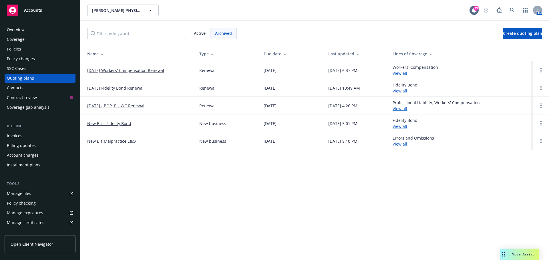
click at [132, 83] on td "[DATE] Fidelity Bond Renewal" at bounding box center [137, 88] width 114 height 18
click at [133, 87] on link "[DATE] Fidelity Bond Renewal" at bounding box center [115, 88] width 56 height 6
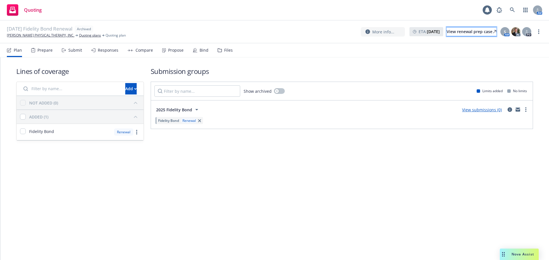
click at [455, 31] on div "View renewal prep case" at bounding box center [471, 31] width 50 height 9
click at [537, 32] on link "more" at bounding box center [538, 31] width 7 height 7
click at [514, 85] on link "Archive quoting plan" at bounding box center [510, 88] width 64 height 11
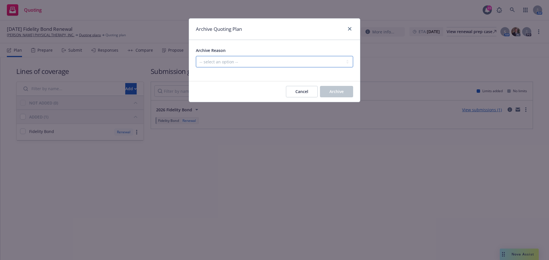
click at [270, 60] on select "-- select an option -- All policies in this renewal plan are auto-renewed Creat…" at bounding box center [274, 61] width 157 height 11
select select "ARCHIVED_RENEWAL_POLICY_AUTO_RENEWED"
click at [196, 56] on select "-- select an option -- All policies in this renewal plan are auto-renewed Creat…" at bounding box center [274, 61] width 157 height 11
click at [334, 94] on span "Archive" at bounding box center [336, 91] width 14 height 5
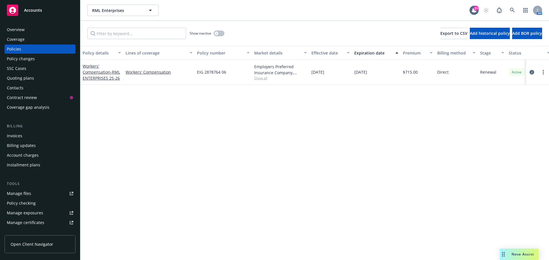
click at [21, 24] on div "Overview Coverage Policies Policy changes SSC Cases Quoting plans Contacts Cont…" at bounding box center [40, 139] width 80 height 242
click at [23, 33] on div "Overview" at bounding box center [16, 29] width 18 height 9
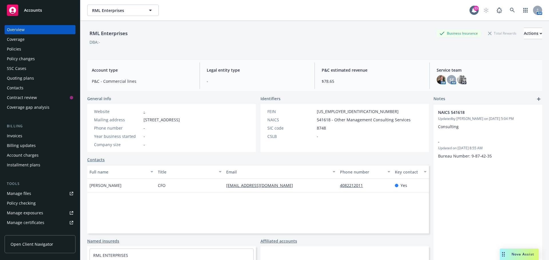
click at [47, 47] on div "Policies" at bounding box center [40, 49] width 66 height 9
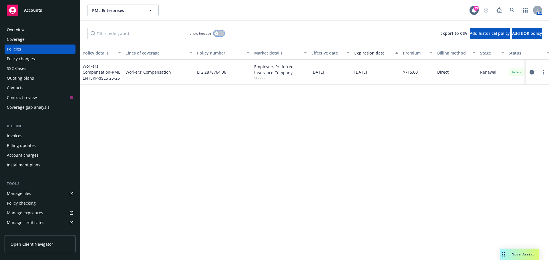
click at [221, 35] on button "button" at bounding box center [218, 34] width 11 height 6
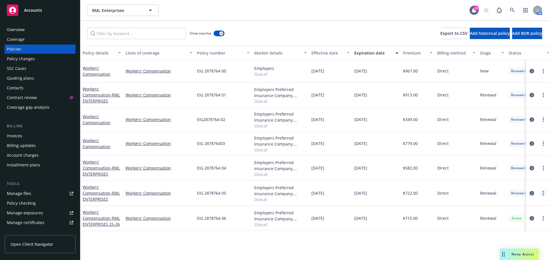
click at [543, 193] on icon "more" at bounding box center [542, 193] width 1 height 5
click at [519, 172] on link "Copy logging email" at bounding box center [514, 174] width 67 height 11
click at [543, 192] on circle "more" at bounding box center [542, 191] width 1 height 1
click at [519, 176] on link "Copy logging email" at bounding box center [514, 174] width 67 height 11
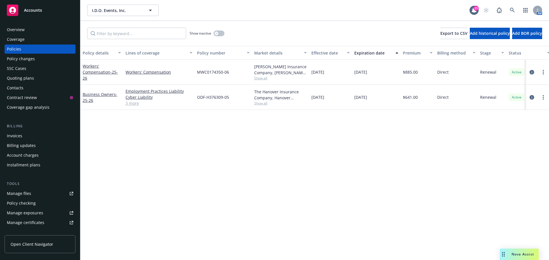
click at [224, 34] on div "Show inactive" at bounding box center [206, 33] width 35 height 11
click at [222, 34] on button "button" at bounding box center [218, 34] width 11 height 6
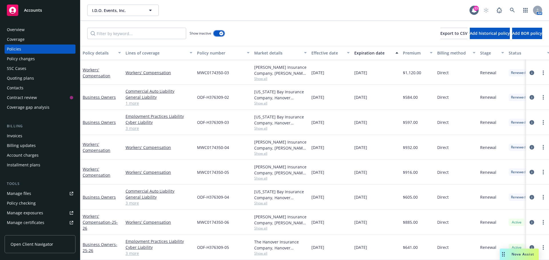
scroll to position [211, 0]
click at [542, 172] on circle "more" at bounding box center [542, 172] width 1 height 1
click at [521, 150] on link "Copy logging email" at bounding box center [512, 148] width 67 height 11
click at [38, 30] on div "Overview" at bounding box center [40, 29] width 66 height 9
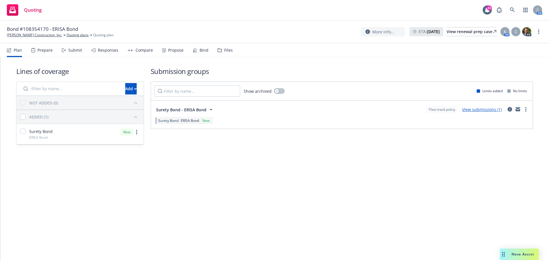
click at [514, 107] on div "1 fast track policy View submissions (1)" at bounding box center [477, 109] width 103 height 7
click at [511, 107] on icon "circleInformation" at bounding box center [509, 109] width 5 height 5
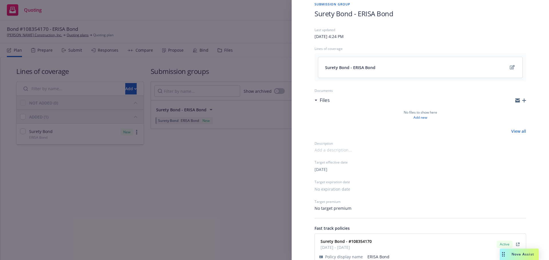
scroll to position [55, 0]
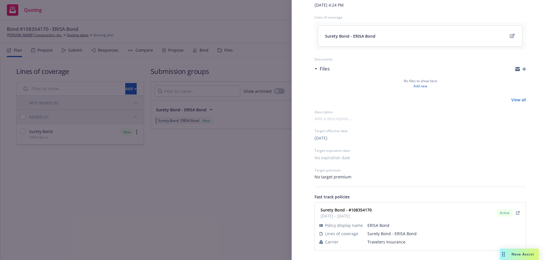
click at [386, 243] on span "Travelers Insurance" at bounding box center [444, 242] width 154 height 6
copy span "Travelers Insurance"
drag, startPoint x: 227, startPoint y: 199, endPoint x: 112, endPoint y: 66, distance: 175.6
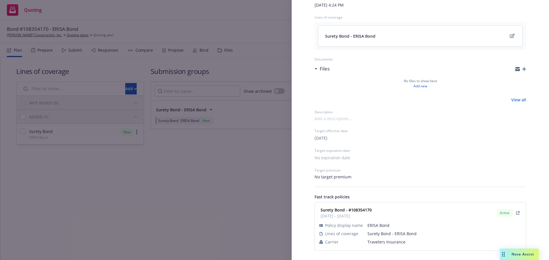
click at [227, 197] on div "Submission group Surety Bond - ERISA Bond Last updated Tuesday, September 23, 2…" at bounding box center [274, 130] width 549 height 260
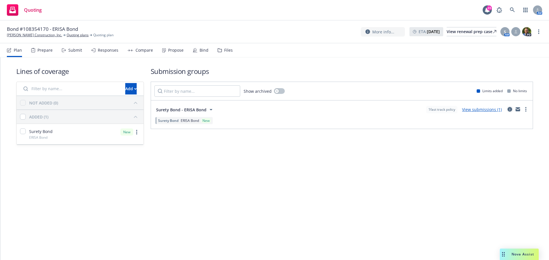
click at [510, 111] on icon "circleInformation" at bounding box center [509, 109] width 5 height 5
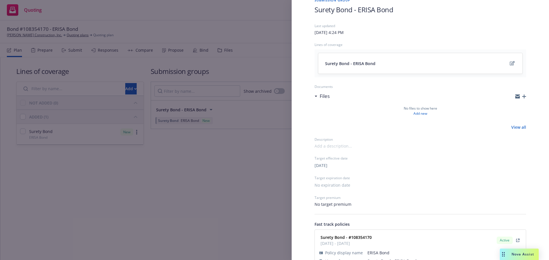
scroll to position [55, 0]
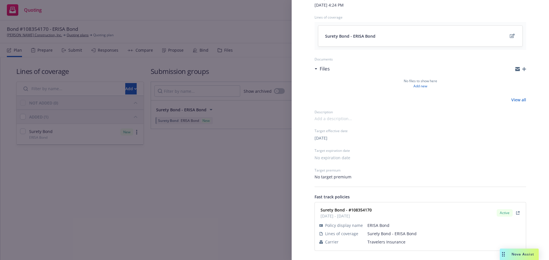
click at [220, 199] on div "Submission group Surety Bond - ERISA Bond Last updated Tuesday, September 23, 2…" at bounding box center [274, 130] width 549 height 260
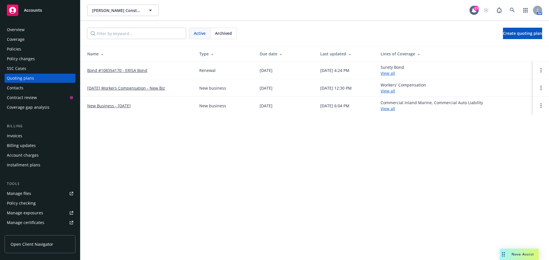
click at [225, 32] on span "Archived" at bounding box center [223, 33] width 17 height 6
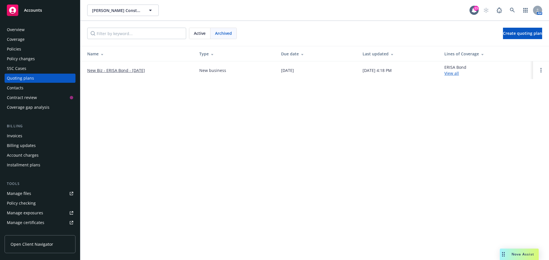
click at [197, 32] on span "Active" at bounding box center [200, 33] width 12 height 6
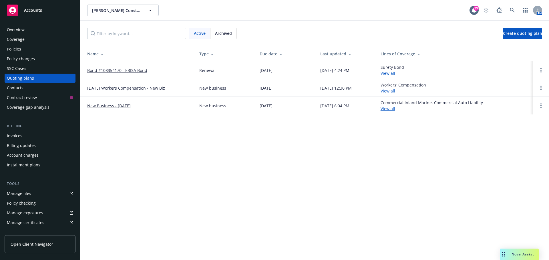
click at [27, 38] on div "Coverage" at bounding box center [40, 39] width 66 height 9
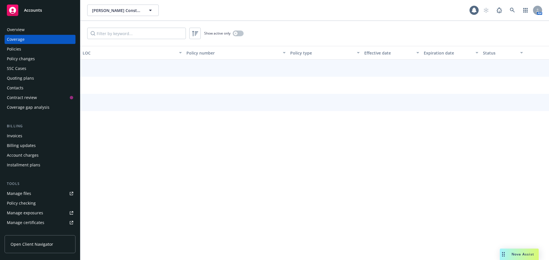
click at [29, 42] on div "Coverage" at bounding box center [40, 39] width 66 height 9
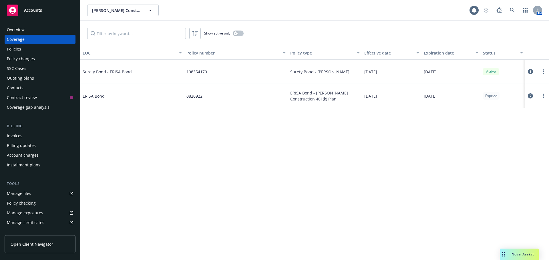
click at [30, 46] on div "Policies" at bounding box center [40, 49] width 66 height 9
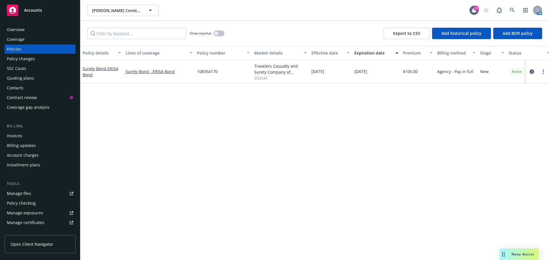
click at [535, 73] on div at bounding box center [537, 71] width 18 height 7
click at [532, 73] on icon "circleInformation" at bounding box center [531, 71] width 5 height 5
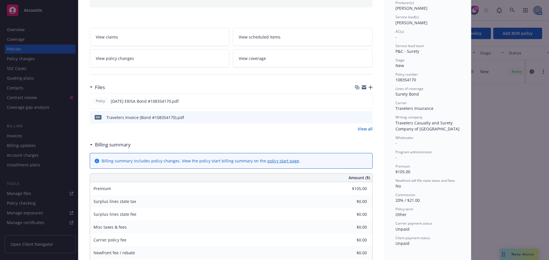
scroll to position [76, 0]
click at [364, 100] on icon "preview file" at bounding box center [366, 100] width 5 height 4
click at [367, 115] on icon "preview file" at bounding box center [366, 116] width 5 height 4
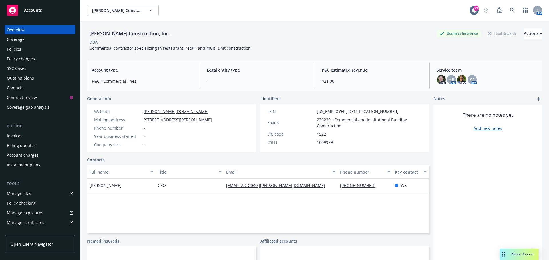
click at [36, 78] on div "Quoting plans" at bounding box center [40, 78] width 66 height 9
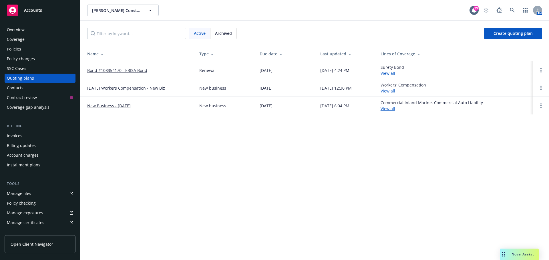
click at [222, 32] on span "Archived" at bounding box center [223, 33] width 17 height 6
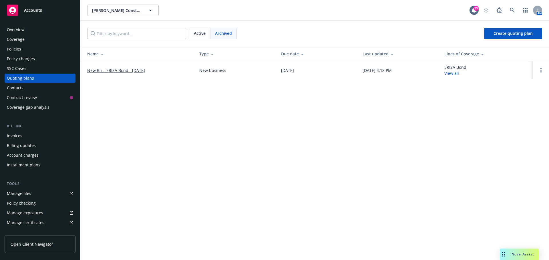
click at [192, 33] on div "Active" at bounding box center [199, 33] width 21 height 11
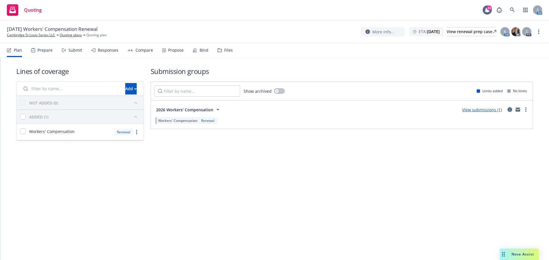
click at [508, 109] on icon "circleInformation" at bounding box center [509, 109] width 5 height 5
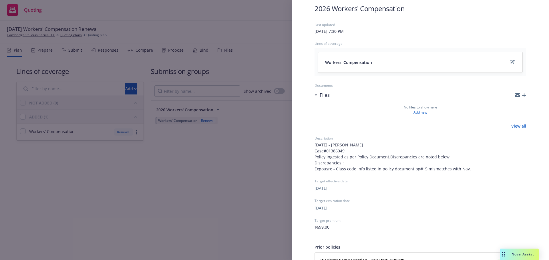
scroll to position [79, 0]
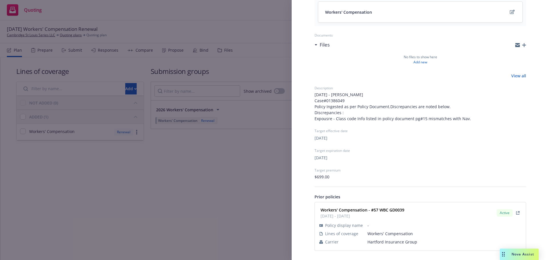
click at [379, 240] on span "Hartford Insurance Group" at bounding box center [444, 242] width 154 height 6
copy span "Hartford Insurance Group"
drag, startPoint x: 392, startPoint y: 210, endPoint x: 245, endPoint y: 189, distance: 148.1
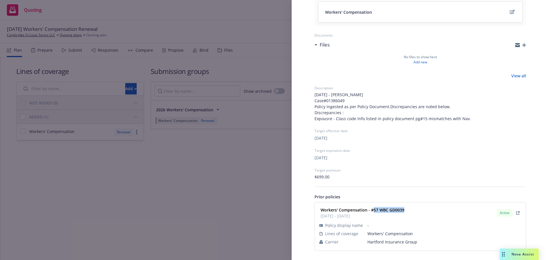
click at [373, 211] on div "Workers' Compensation - #57 WBC GD0039 01/22/2025 - 01/22/2026" at bounding box center [361, 213] width 87 height 14
copy strong "57 WBC GD0039"
drag, startPoint x: 221, startPoint y: 177, endPoint x: 315, endPoint y: 145, distance: 100.1
click at [221, 177] on div "Submission group 2026 Workers' Compensation Last updated Tuesday, September 23,…" at bounding box center [274, 130] width 549 height 260
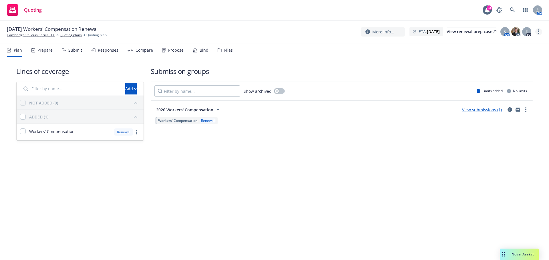
click at [537, 33] on link "more" at bounding box center [538, 31] width 7 height 7
drag, startPoint x: 512, startPoint y: 78, endPoint x: 505, endPoint y: 79, distance: 7.1
click at [512, 78] on link "Archive quoting plan" at bounding box center [510, 77] width 64 height 11
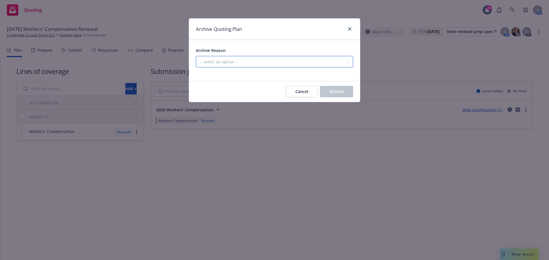
click at [309, 66] on select "-- select an option -- All policies in this renewal plan are auto-renewed Creat…" at bounding box center [274, 61] width 157 height 11
select select "ARCHIVED_RENEWAL_POLICY_AUTO_RENEWED"
click at [196, 56] on select "-- select an option -- All policies in this renewal plan are auto-renewed Creat…" at bounding box center [274, 61] width 157 height 11
click at [327, 86] on button "Archive" at bounding box center [336, 91] width 33 height 11
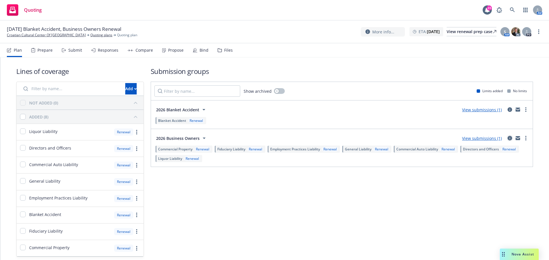
click at [506, 136] on link "circleInformation" at bounding box center [509, 138] width 7 height 7
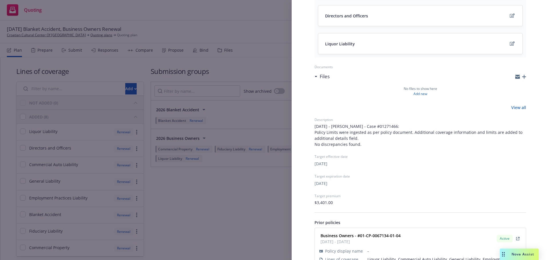
scroll to position [247, 0]
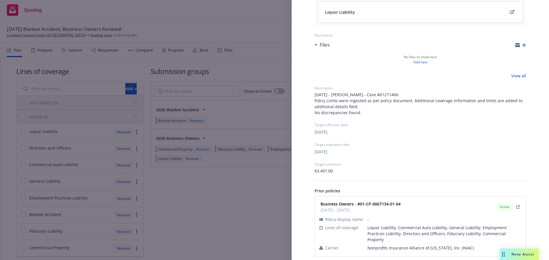
click at [388, 245] on span "Nonprofits Insurance Alliance of California, Inc. (NIAC)" at bounding box center [444, 248] width 154 height 6
copy span "Nonprofits Insurance Alliance of California, Inc. (NIAC)"
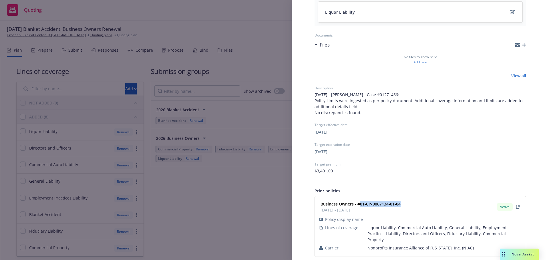
drag, startPoint x: 399, startPoint y: 204, endPoint x: 359, endPoint y: 205, distance: 40.6
click at [359, 205] on div "Business Owners - #01-CP-0067134-01-04 02/22/2025 - 02/22/2026 Active" at bounding box center [420, 207] width 204 height 14
copy strong "01-CP-0067134-01-04"
click at [148, 135] on div "Submission group 2026 Business Owners Last updated Wednesday, September 24, 202…" at bounding box center [274, 130] width 549 height 260
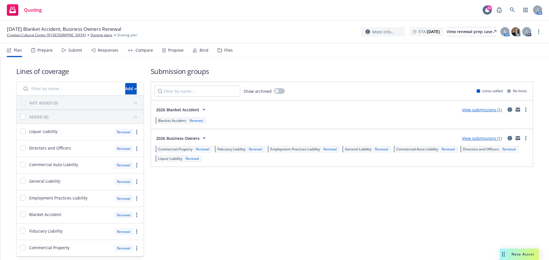
click at [507, 110] on icon "circleInformation" at bounding box center [509, 109] width 5 height 5
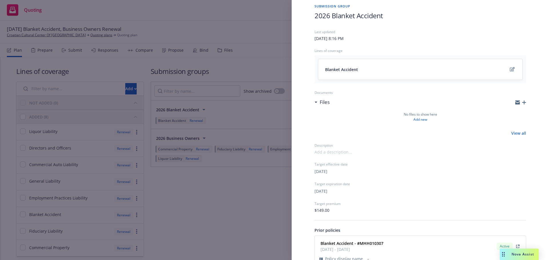
scroll to position [55, 0]
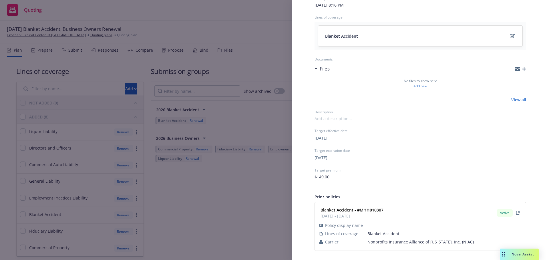
click at [366, 211] on strong "Blanket Accident - #MHH010307" at bounding box center [351, 209] width 63 height 5
copy strong "MHH010307"
click at [247, 177] on div "Submission group 2026 Blanket Accident Last updated Wednesday, September 24, 20…" at bounding box center [274, 130] width 549 height 260
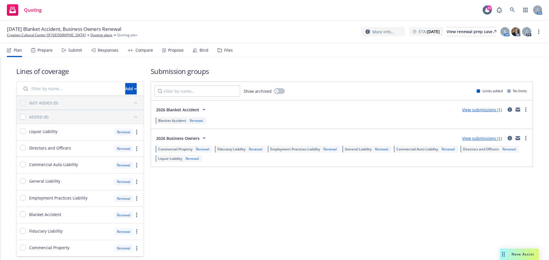
click at [541, 28] on div "More info... ETA : February 22, 2026 View renewal prep case S AM AC PD" at bounding box center [451, 32] width 181 height 10
click at [539, 30] on link "more" at bounding box center [538, 31] width 7 height 7
click at [493, 77] on link "Archive quoting plan" at bounding box center [510, 77] width 64 height 11
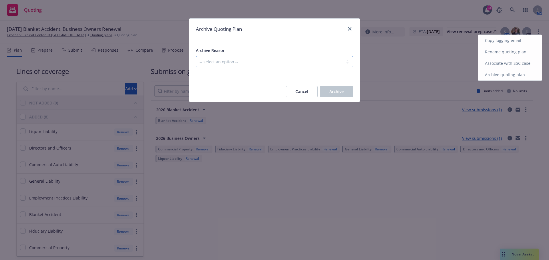
click at [318, 64] on select "-- select an option -- All policies in this renewal plan are auto-renewed Creat…" at bounding box center [274, 61] width 157 height 11
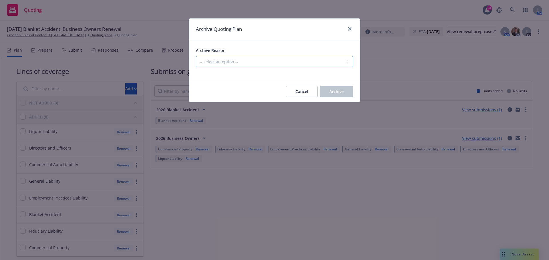
select select "ARCHIVED_RENEWAL_POLICY_AUTO_RENEWED"
click at [196, 56] on select "-- select an option -- All policies in this renewal plan are auto-renewed Creat…" at bounding box center [274, 61] width 157 height 11
click at [329, 87] on button "Archive" at bounding box center [336, 91] width 33 height 11
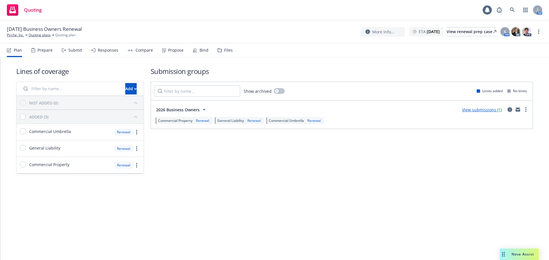
click at [508, 110] on icon "circleInformation" at bounding box center [509, 109] width 5 height 5
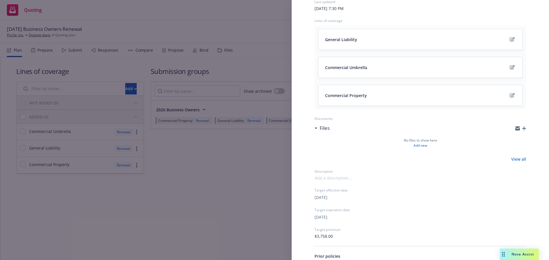
scroll to position [111, 0]
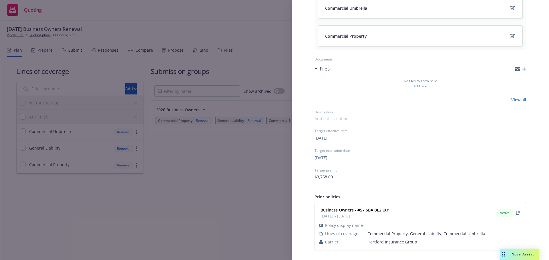
click at [381, 242] on span "Hartford Insurance Group" at bounding box center [444, 242] width 154 height 6
copy span "Hartford Insurance Group"
drag, startPoint x: 393, startPoint y: 211, endPoint x: 359, endPoint y: 211, distance: 33.7
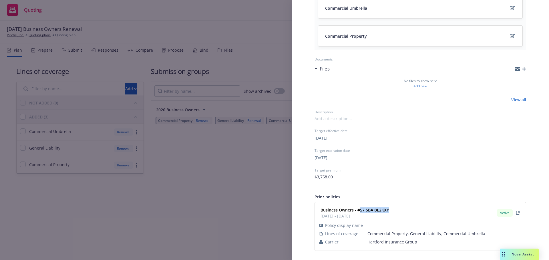
click at [359, 211] on div "Business Owners - #57 SBA BL2KXY 01/23/2025 - 01/23/2026 Active" at bounding box center [420, 213] width 204 height 14
copy strong "57 SBA BL2KXY"
drag, startPoint x: 209, startPoint y: 177, endPoint x: 477, endPoint y: 61, distance: 291.1
click at [209, 177] on div "Submission group 2026 Business Owners Last updated Wednesday, September 24, 202…" at bounding box center [274, 130] width 549 height 260
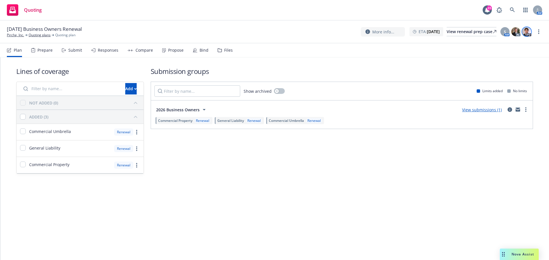
click at [529, 34] on img at bounding box center [526, 31] width 9 height 9
click at [539, 31] on link "more" at bounding box center [538, 31] width 7 height 7
click at [504, 82] on link "Archive quoting plan" at bounding box center [510, 77] width 64 height 11
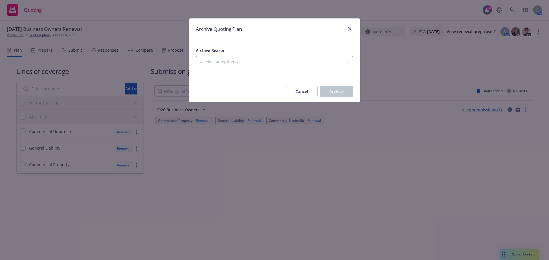
click at [328, 65] on select "-- select an option -- All policies in this renewal plan are auto-renewed Creat…" at bounding box center [274, 61] width 157 height 11
select select "ARCHIVED_RENEWAL_POLICY_AUTO_RENEWED"
click at [196, 56] on select "-- select an option -- All policies in this renewal plan are auto-renewed Creat…" at bounding box center [274, 61] width 157 height 11
click at [337, 97] on button "Archive" at bounding box center [336, 91] width 33 height 11
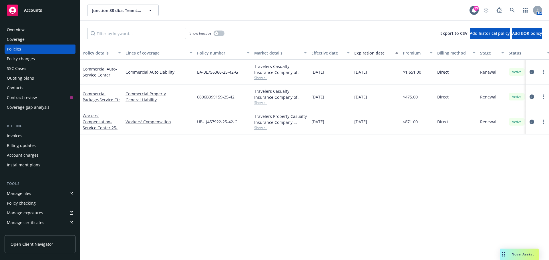
click at [224, 32] on div "Show inactive" at bounding box center [206, 33] width 35 height 11
click at [223, 32] on button "button" at bounding box center [218, 34] width 11 height 6
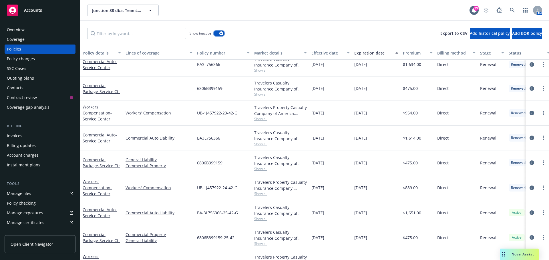
scroll to position [303, 0]
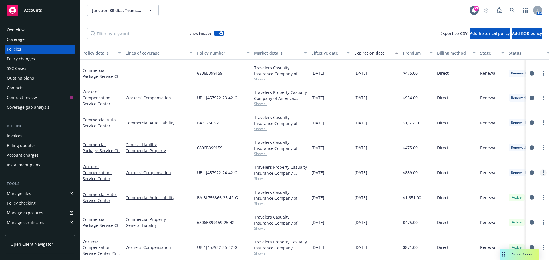
click at [540, 169] on link "more" at bounding box center [543, 172] width 7 height 7
click at [512, 148] on link "Copy logging email" at bounding box center [512, 149] width 67 height 11
click at [24, 29] on div "Overview" at bounding box center [16, 29] width 18 height 9
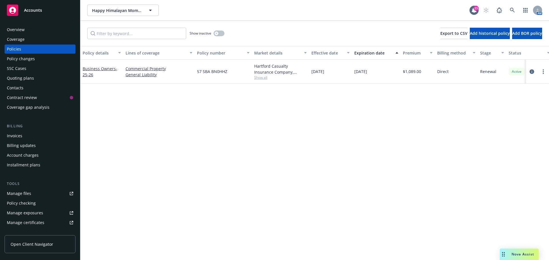
click at [31, 25] on div "Overview" at bounding box center [40, 29] width 66 height 9
click at [33, 33] on div "Overview" at bounding box center [40, 29] width 66 height 9
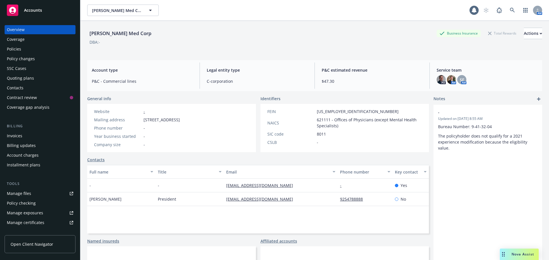
click at [35, 47] on div "Policies" at bounding box center [40, 49] width 66 height 9
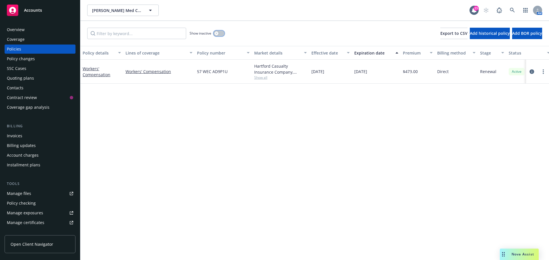
click at [221, 36] on button "button" at bounding box center [218, 34] width 11 height 6
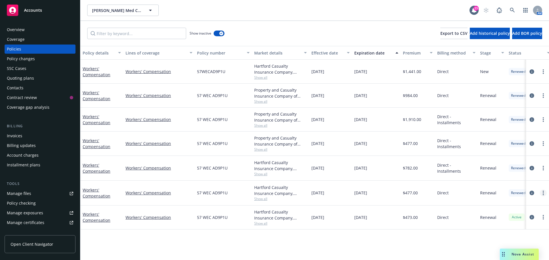
click at [544, 195] on link "more" at bounding box center [543, 193] width 7 height 7
click at [514, 177] on link "Copy logging email" at bounding box center [514, 174] width 67 height 11
click at [32, 27] on div "Overview" at bounding box center [40, 29] width 66 height 9
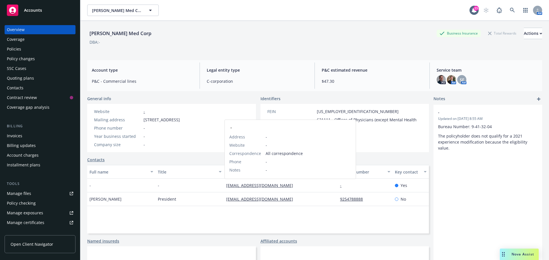
drag, startPoint x: 248, startPoint y: 183, endPoint x: 244, endPoint y: 202, distance: 19.9
drag, startPoint x: 244, startPoint y: 202, endPoint x: 239, endPoint y: 199, distance: 5.8
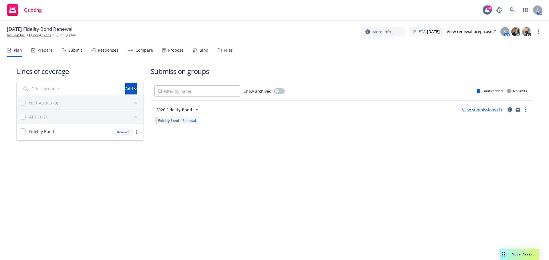
click at [508, 109] on icon "circleInformation" at bounding box center [509, 109] width 5 height 5
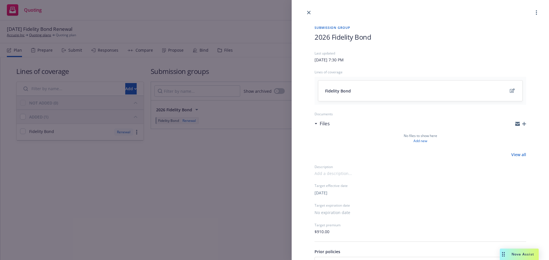
scroll to position [55, 0]
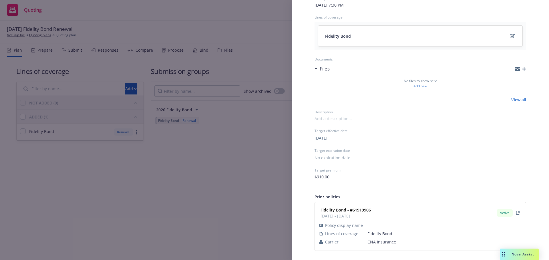
click at [376, 243] on span "CNA Insurance" at bounding box center [444, 242] width 154 height 6
copy span "CNA Insurance"
click at [364, 210] on strong "Fidelity Bond - #61919906" at bounding box center [345, 209] width 50 height 5
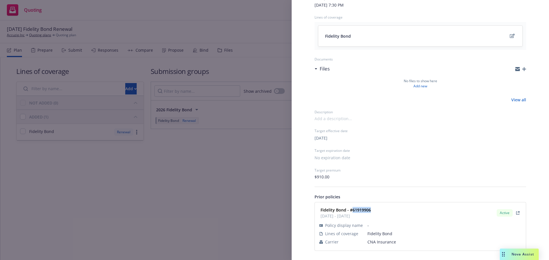
click at [364, 210] on strong "Fidelity Bond - #61919906" at bounding box center [345, 209] width 50 height 5
copy strong "61919906"
click at [196, 204] on div "Submission group 2026 Fidelity Bond Last updated Thursday, September 25, 2025 a…" at bounding box center [274, 130] width 549 height 260
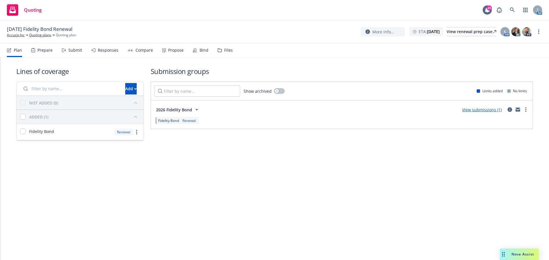
click at [66, 51] on div "Submit" at bounding box center [72, 50] width 20 height 14
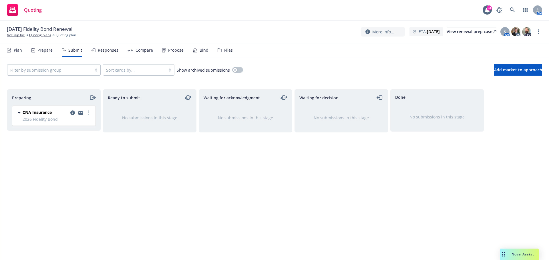
click at [89, 117] on span "2026 Fidelity Bond" at bounding box center [57, 119] width 69 height 6
click at [88, 113] on icon "more" at bounding box center [88, 113] width 1 height 5
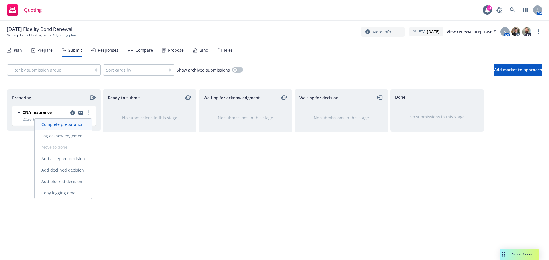
click at [74, 126] on span "Complete preparation" at bounding box center [63, 124] width 56 height 5
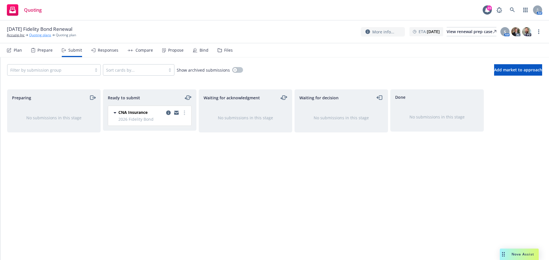
click at [44, 37] on link "Quoting plans" at bounding box center [40, 35] width 22 height 5
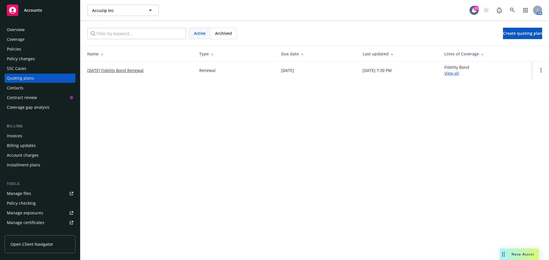
click at [221, 36] on span "Archived" at bounding box center [223, 33] width 17 height 6
click at [122, 71] on link "[DATE] - FIDELITY BOND" at bounding box center [109, 70] width 45 height 6
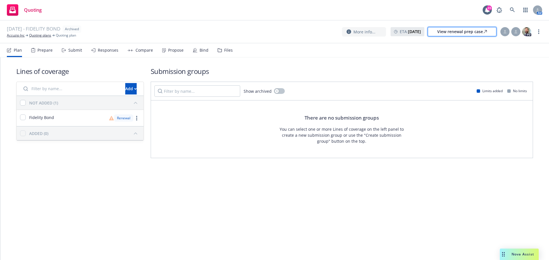
click at [463, 33] on div "View renewal prep case" at bounding box center [462, 31] width 50 height 9
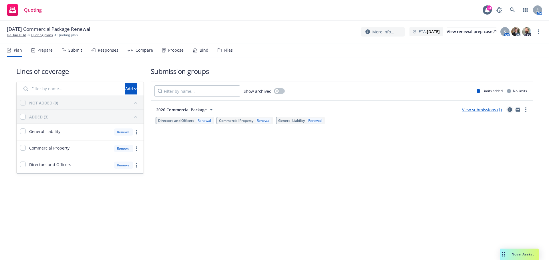
click at [512, 109] on icon "circleInformation" at bounding box center [509, 109] width 5 height 5
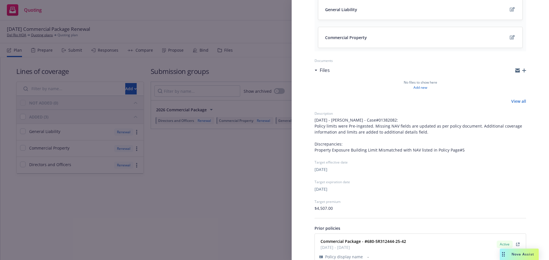
scroll to position [141, 0]
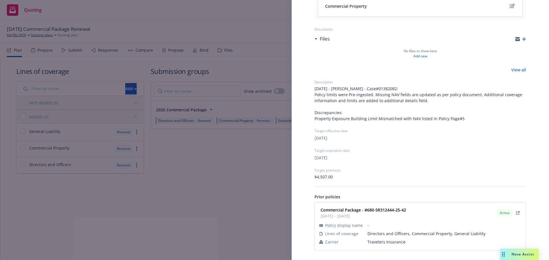
click at [390, 241] on span "Travelers Insurance" at bounding box center [444, 242] width 154 height 6
copy span "Travelers Insurance"
drag, startPoint x: 412, startPoint y: 207, endPoint x: 366, endPoint y: 211, distance: 45.9
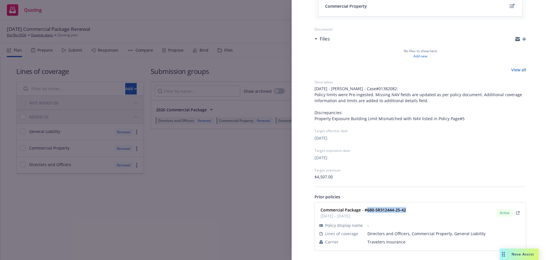
click at [366, 211] on div "Commercial Package - #680-5R312444-25-42 01/24/2025 - 01/24/2026 Active" at bounding box center [420, 213] width 204 height 14
copy strong "680-5R312444-25-42"
click at [133, 166] on div "Submission group 2026 Commercial Package Last updated Thursday, September 25, 2…" at bounding box center [274, 130] width 549 height 260
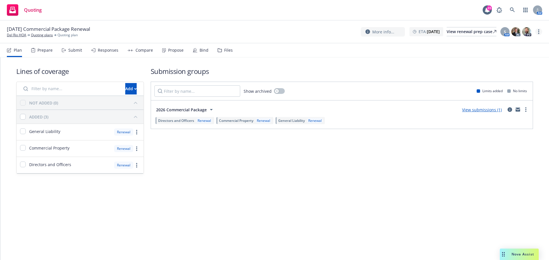
click at [539, 31] on link "more" at bounding box center [538, 31] width 7 height 7
drag, startPoint x: 498, startPoint y: 79, endPoint x: 487, endPoint y: 79, distance: 10.6
click at [498, 79] on link "Archive quoting plan" at bounding box center [510, 77] width 64 height 11
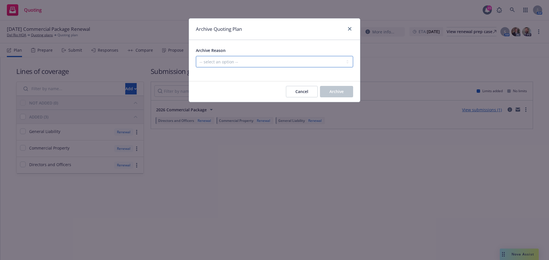
drag, startPoint x: 268, startPoint y: 61, endPoint x: 268, endPoint y: 66, distance: 5.5
click at [268, 61] on select "-- select an option -- All policies in this renewal plan are auto-renewed Creat…" at bounding box center [274, 61] width 157 height 11
click at [196, 56] on select "-- select an option -- All policies in this renewal plan are auto-renewed Creat…" at bounding box center [274, 61] width 157 height 11
click at [272, 66] on select "-- select an option -- All policies in this renewal plan are auto-renewed Creat…" at bounding box center [274, 61] width 157 height 11
select select "ARCHIVED_RENEWAL_POLICY_AUTO_RENEWED"
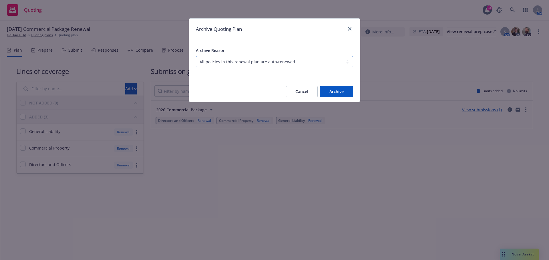
click at [196, 56] on select "-- select an option -- All policies in this renewal plan are auto-renewed Creat…" at bounding box center [274, 61] width 157 height 11
click at [352, 96] on button "Archive" at bounding box center [336, 91] width 33 height 11
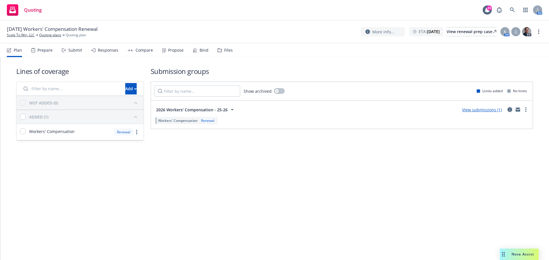
click at [511, 111] on icon "circleInformation" at bounding box center [509, 109] width 5 height 5
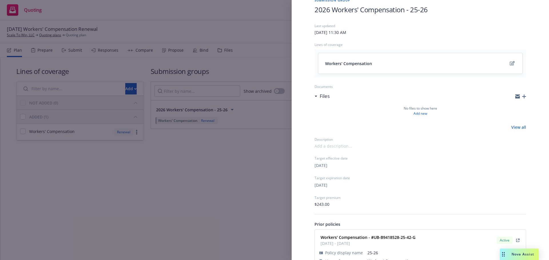
scroll to position [55, 0]
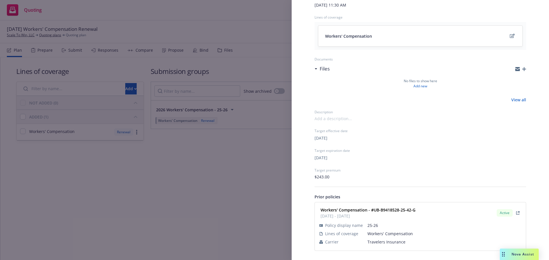
click at [379, 242] on span "Travelers Insurance" at bounding box center [444, 242] width 154 height 6
copy span "Travelers Insurance"
drag, startPoint x: 404, startPoint y: 212, endPoint x: 374, endPoint y: 211, distance: 30.0
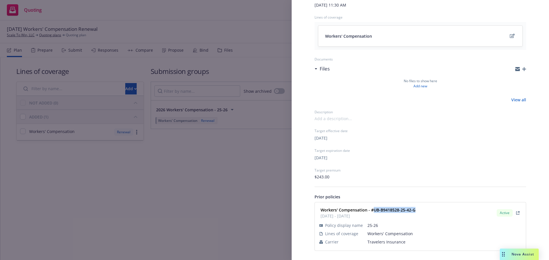
click at [374, 211] on div "Workers' Compensation - #UB-B9418528-25-42-G 09/08/2025 - 01/13/2026 Active" at bounding box center [420, 213] width 204 height 14
copy strong "UB-B9418528-25-42-G"
drag, startPoint x: 211, startPoint y: 177, endPoint x: 491, endPoint y: 13, distance: 324.5
click at [211, 177] on div "Submission group 2026 Workers' Compensation - 25-26 Last updated Friday, Septem…" at bounding box center [274, 130] width 549 height 260
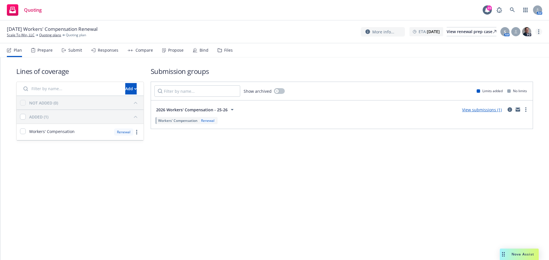
click at [539, 30] on link "more" at bounding box center [538, 31] width 7 height 7
drag, startPoint x: 506, startPoint y: 77, endPoint x: 487, endPoint y: 80, distance: 18.4
click at [505, 77] on link "Archive quoting plan" at bounding box center [510, 77] width 64 height 11
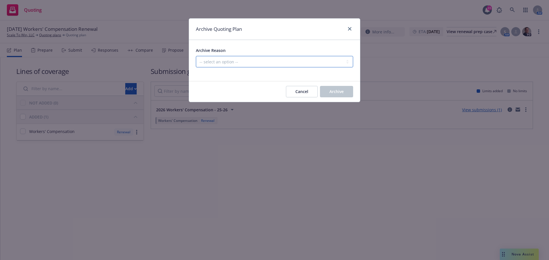
click at [346, 66] on select "-- select an option -- All policies in this renewal plan are auto-renewed Creat…" at bounding box center [274, 61] width 157 height 11
select select "ARCHIVED_RENEWAL_POLICY_AUTO_RENEWED"
click at [196, 56] on select "-- select an option -- All policies in this renewal plan are auto-renewed Creat…" at bounding box center [274, 61] width 157 height 11
click at [345, 90] on button "Archive" at bounding box center [336, 91] width 33 height 11
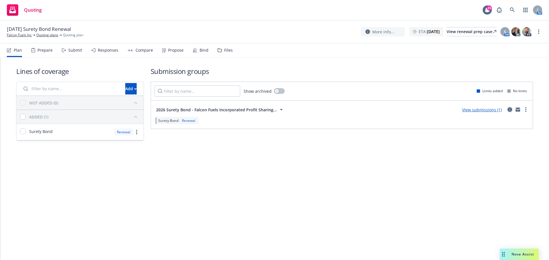
click at [508, 107] on icon "circleInformation" at bounding box center [509, 109] width 5 height 5
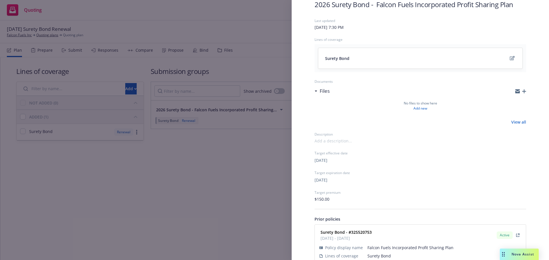
scroll to position [55, 0]
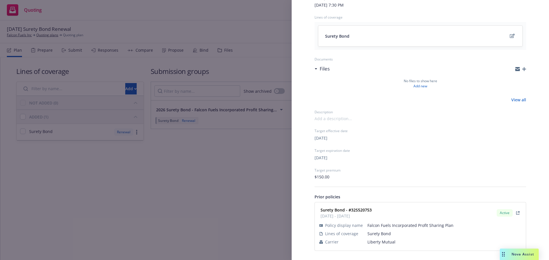
click at [371, 242] on span "Liberty Mutual" at bounding box center [444, 242] width 154 height 6
copy span "Liberty Mutual"
click at [356, 212] on strong "Surety Bond - #32S520753" at bounding box center [345, 209] width 51 height 5
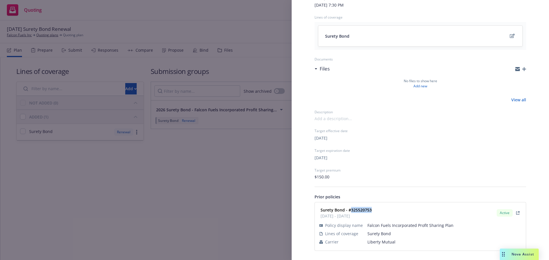
click at [356, 212] on strong "Surety Bond - #32S520753" at bounding box center [345, 209] width 51 height 5
copy strong "32S520753"
click at [130, 35] on div "Submission group 2026 Surety Bond - Falcon Fuels Incorporated Profit Sharing Pl…" at bounding box center [274, 130] width 549 height 260
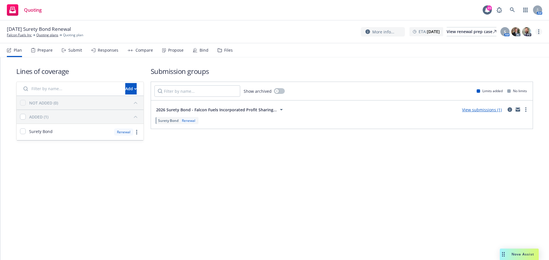
click at [540, 33] on link "more" at bounding box center [538, 31] width 7 height 7
click at [511, 76] on link "Archive quoting plan" at bounding box center [510, 77] width 64 height 11
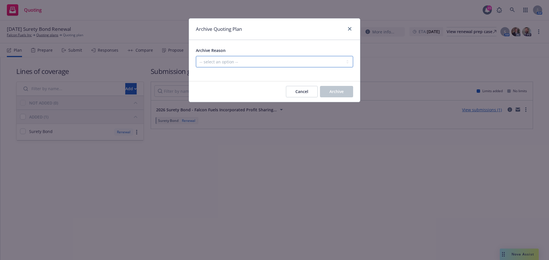
click at [323, 67] on select "-- select an option -- All policies in this renewal plan are auto-renewed Creat…" at bounding box center [274, 61] width 157 height 11
select select "ARCHIVED_RENEWAL_POLICY_AUTO_RENEWED"
click at [196, 56] on select "-- select an option -- All policies in this renewal plan are auto-renewed Creat…" at bounding box center [274, 61] width 157 height 11
click at [337, 91] on span "Archive" at bounding box center [336, 91] width 14 height 5
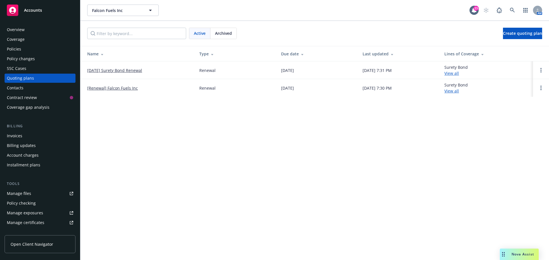
click at [223, 35] on span "Archived" at bounding box center [223, 33] width 17 height 6
click at [126, 72] on link "[DATE] Surety Bond Renewal" at bounding box center [114, 70] width 55 height 6
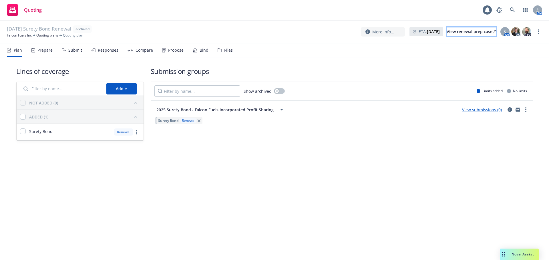
click at [479, 35] on div "View renewal prep case" at bounding box center [471, 31] width 50 height 9
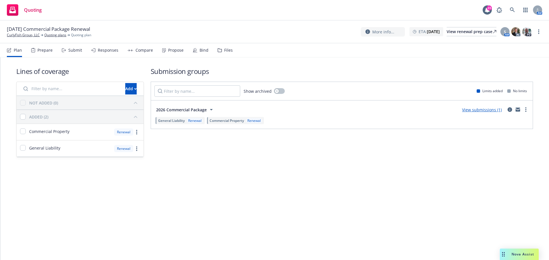
click at [505, 107] on div "View submissions (1)" at bounding box center [481, 109] width 47 height 7
click at [507, 111] on link "circleInformation" at bounding box center [509, 109] width 7 height 7
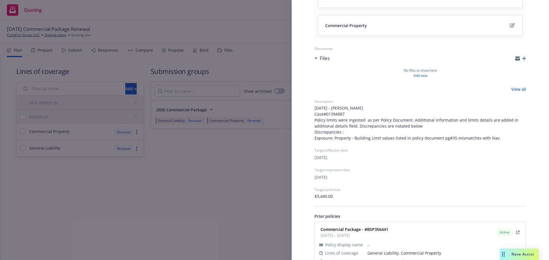
scroll to position [113, 0]
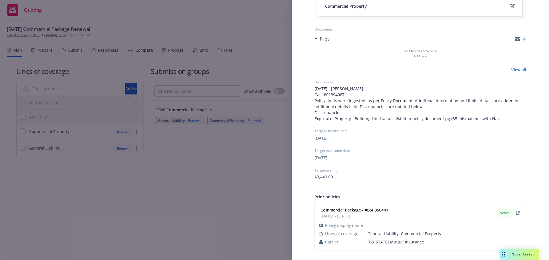
click at [377, 244] on span "[US_STATE] Mutual Insurance" at bounding box center [444, 242] width 154 height 6
copy span "[US_STATE] Mutual Insurance"
click at [376, 209] on strong "Commercial Package - #BSP356441" at bounding box center [354, 209] width 68 height 5
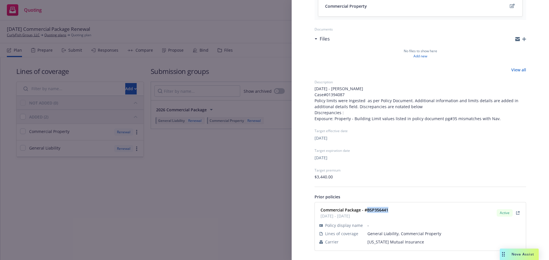
click at [376, 209] on strong "Commercial Package - #BSP356441" at bounding box center [354, 209] width 68 height 5
copy strong "BSP356441"
click at [224, 195] on div "Submission group 2026 Commercial Package Last updated Friday, September 26, 202…" at bounding box center [274, 130] width 549 height 260
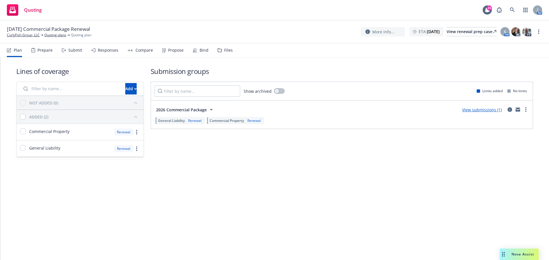
click at [65, 49] on icon at bounding box center [64, 50] width 4 height 4
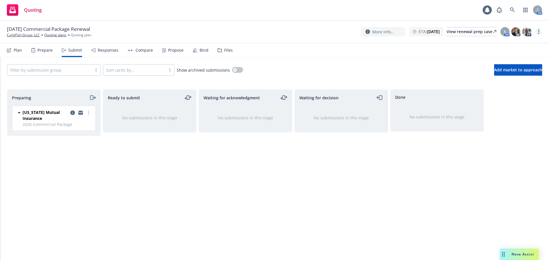
click at [537, 31] on link "more" at bounding box center [538, 31] width 7 height 7
click at [519, 75] on link "Archive quoting plan" at bounding box center [510, 77] width 64 height 11
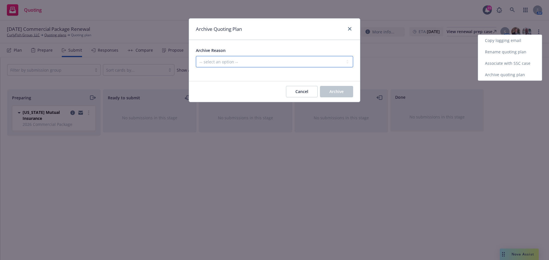
click at [311, 58] on select "-- select an option -- All policies in this renewal plan are auto-renewed Creat…" at bounding box center [274, 61] width 157 height 11
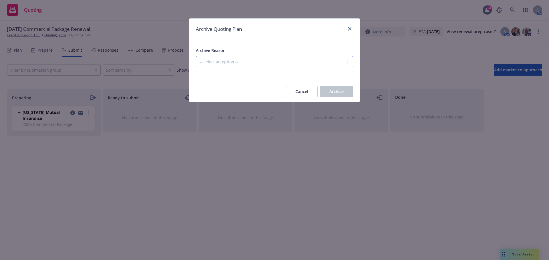
select select "ARCHIVED_RENEWAL_POLICY_AUTO_RENEWED"
click at [196, 56] on select "-- select an option -- All policies in this renewal plan are auto-renewed Creat…" at bounding box center [274, 61] width 157 height 11
drag, startPoint x: 328, startPoint y: 89, endPoint x: 107, endPoint y: 13, distance: 234.0
click at [327, 89] on button "Archive" at bounding box center [336, 91] width 33 height 11
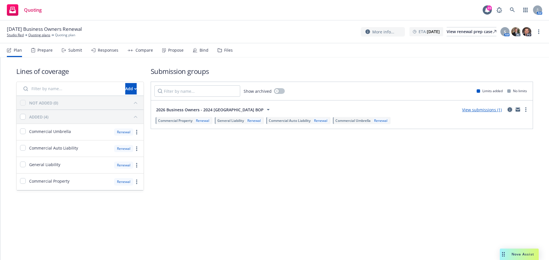
click at [509, 111] on icon "circleInformation" at bounding box center [509, 109] width 5 height 5
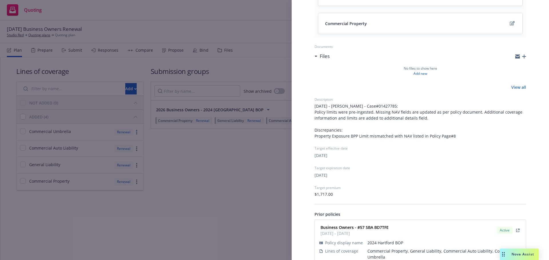
scroll to position [175, 0]
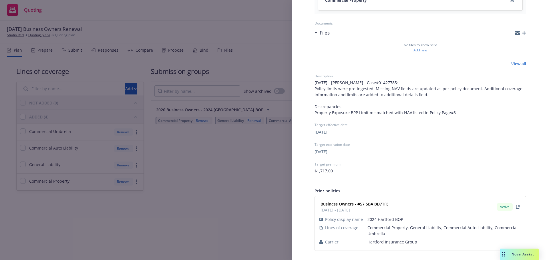
click at [377, 245] on span "Hartford Insurance Group" at bounding box center [444, 242] width 154 height 6
click at [377, 244] on span "Hartford Insurance Group" at bounding box center [444, 242] width 154 height 6
copy span "Hartford Insurance Group"
drag, startPoint x: 391, startPoint y: 204, endPoint x: 359, endPoint y: 205, distance: 32.0
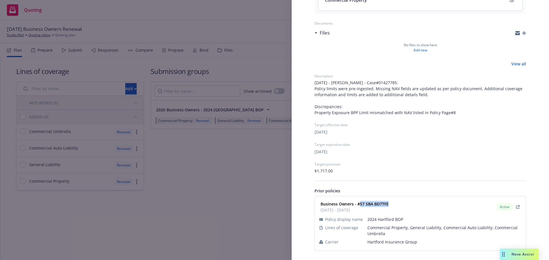
click at [359, 205] on div "Business Owners - #57 SBA BD7TFE 02/24/2025 - 02/24/2026 Active" at bounding box center [420, 207] width 204 height 14
copy strong "57 SBA BD7TFE"
drag, startPoint x: 209, startPoint y: 193, endPoint x: 212, endPoint y: 191, distance: 3.6
click at [210, 193] on div "Submission group 2026 Business Owners - 2024 Hartford BOP Last updated Friday, …" at bounding box center [274, 130] width 549 height 260
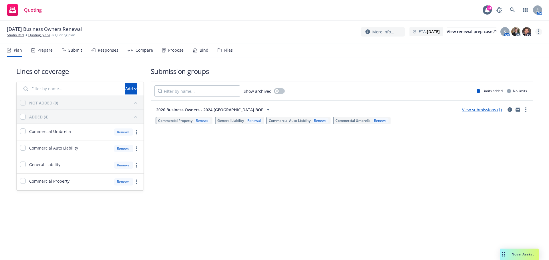
click at [539, 29] on link "more" at bounding box center [538, 31] width 7 height 7
click at [508, 78] on link "Archive quoting plan" at bounding box center [510, 77] width 64 height 11
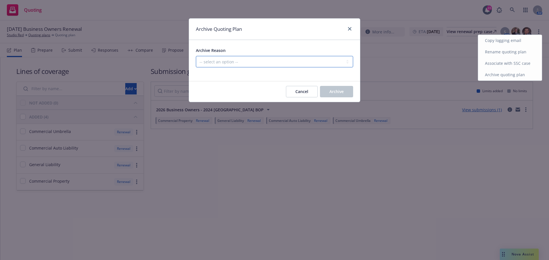
click at [345, 61] on select "-- select an option -- All policies in this renewal plan are auto-renewed Creat…" at bounding box center [274, 61] width 157 height 11
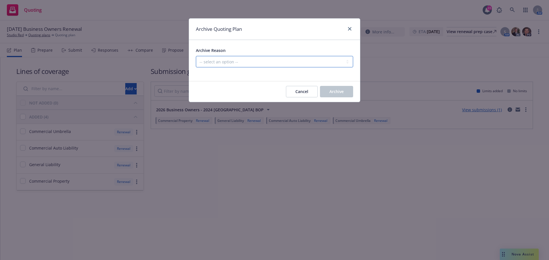
select select "ARCHIVED_RENEWAL_POLICY_AUTO_RENEWED"
click at [196, 56] on select "-- select an option -- All policies in this renewal plan are auto-renewed Creat…" at bounding box center [274, 61] width 157 height 11
click at [343, 83] on div "Cancel Archive" at bounding box center [274, 91] width 171 height 21
click at [343, 89] on button "Archive" at bounding box center [336, 91] width 33 height 11
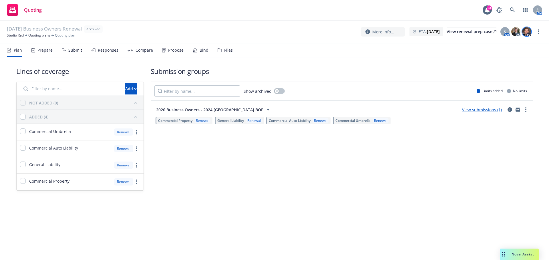
click at [526, 35] on img at bounding box center [526, 31] width 9 height 9
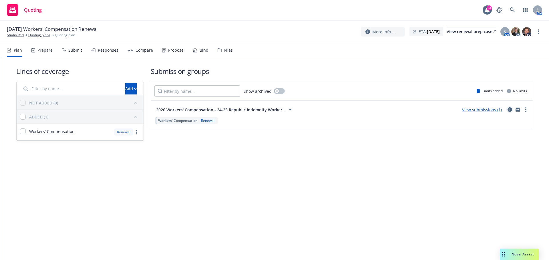
click at [508, 109] on icon "circleInformation" at bounding box center [509, 109] width 5 height 5
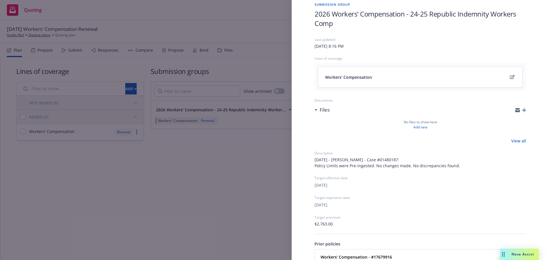
scroll to position [70, 0]
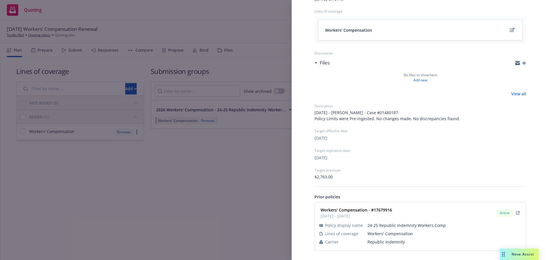
click at [389, 243] on span "Republic Indemnity" at bounding box center [444, 242] width 154 height 6
copy span "Republic Indemnity"
click at [381, 209] on strong "Workers' Compensation - #17679916" at bounding box center [355, 209] width 71 height 5
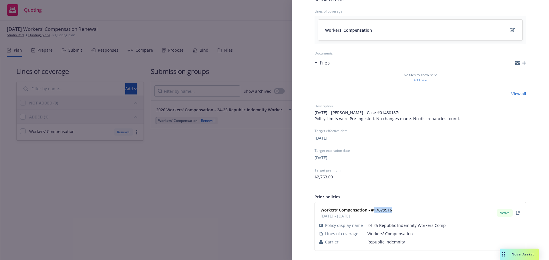
click at [381, 209] on strong "Workers' Compensation - #17679916" at bounding box center [355, 209] width 71 height 5
copy strong "17679916"
drag, startPoint x: 207, startPoint y: 199, endPoint x: 89, endPoint y: 89, distance: 161.7
click at [206, 198] on div "Submission group 2026 Workers' Compensation - 24-25 Republic Indemnity Workers …" at bounding box center [274, 130] width 549 height 260
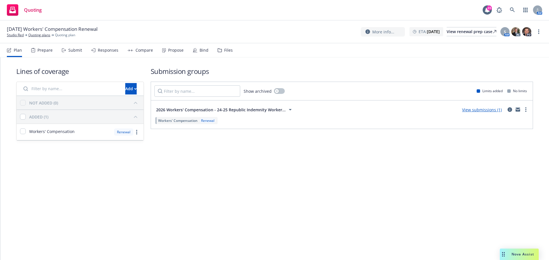
click at [76, 54] on div "Submit" at bounding box center [72, 50] width 20 height 14
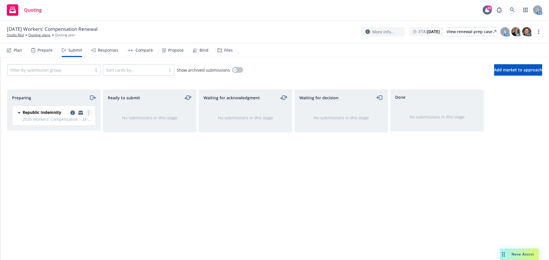
click at [90, 111] on link "more" at bounding box center [88, 112] width 7 height 7
click at [85, 121] on link "Complete preparation" at bounding box center [63, 124] width 57 height 11
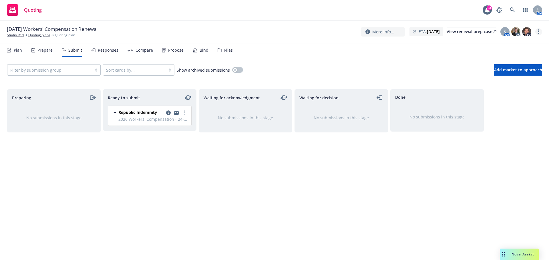
click at [539, 33] on link "more" at bounding box center [538, 31] width 7 height 7
click at [45, 34] on link "Quoting plans" at bounding box center [39, 35] width 22 height 5
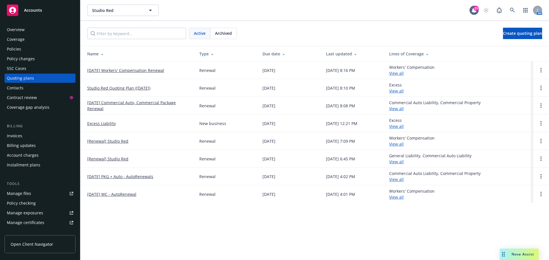
click at [221, 33] on span "Archived" at bounding box center [223, 33] width 17 height 6
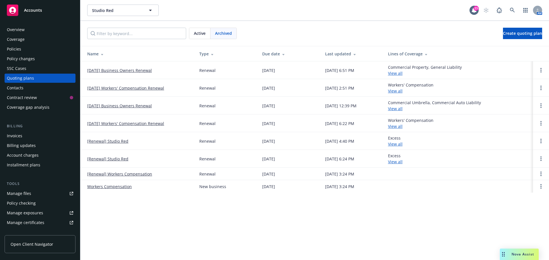
click at [142, 87] on link "[DATE] Workers' Compensation Renewal" at bounding box center [125, 88] width 77 height 6
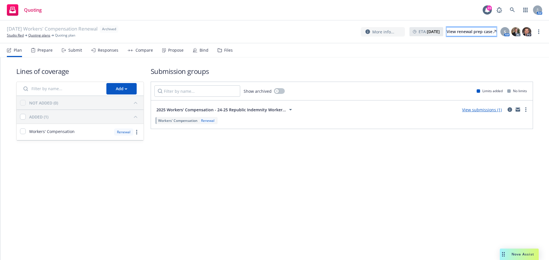
click at [466, 33] on div "View renewal prep case" at bounding box center [471, 31] width 50 height 9
click at [42, 34] on link "Quoting plans" at bounding box center [39, 35] width 22 height 5
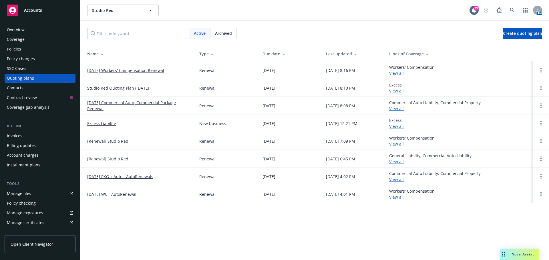
click at [139, 69] on link "[DATE] Workers' Compensation Renewal" at bounding box center [125, 70] width 77 height 6
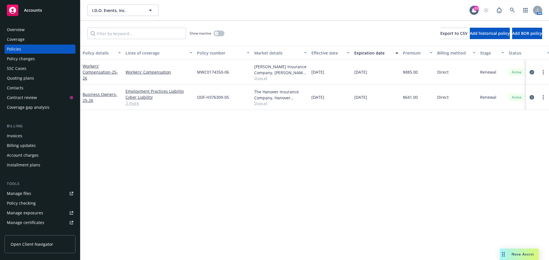
click at [127, 103] on link "3 more" at bounding box center [158, 103] width 67 height 6
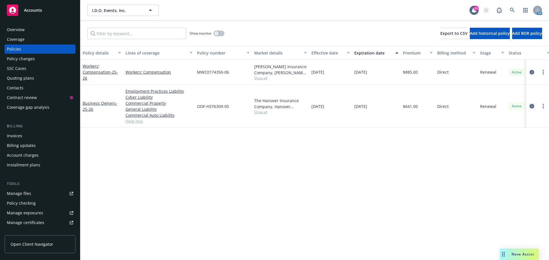
click at [533, 107] on icon "circleInformation" at bounding box center [531, 106] width 5 height 5
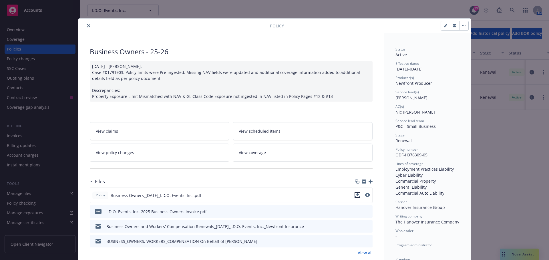
click at [356, 194] on icon "download file" at bounding box center [357, 195] width 5 height 5
click at [85, 29] on button "close" at bounding box center [88, 25] width 7 height 7
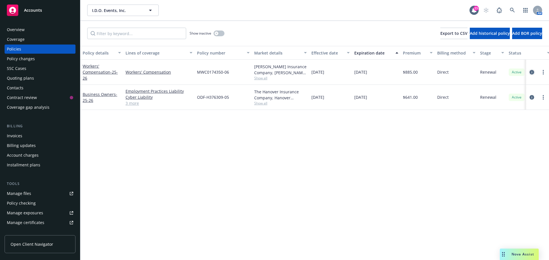
click at [534, 72] on link "circleInformation" at bounding box center [531, 72] width 7 height 7
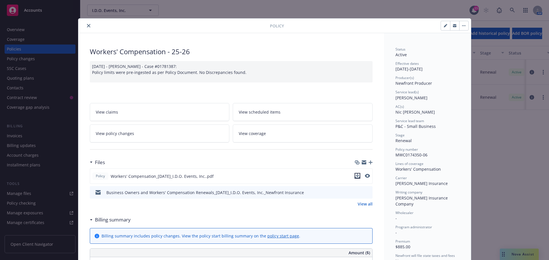
click at [356, 176] on icon "download file" at bounding box center [357, 176] width 5 height 5
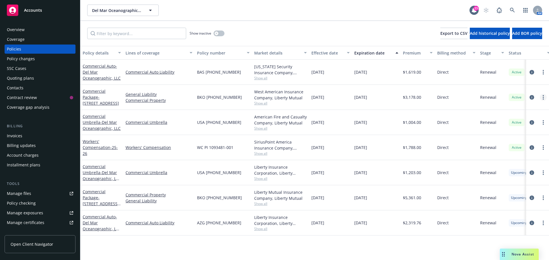
click at [545, 97] on link "more" at bounding box center [543, 97] width 7 height 7
click at [518, 176] on link "Copy logging email" at bounding box center [512, 177] width 67 height 11
click at [21, 32] on div "Overview" at bounding box center [16, 29] width 18 height 9
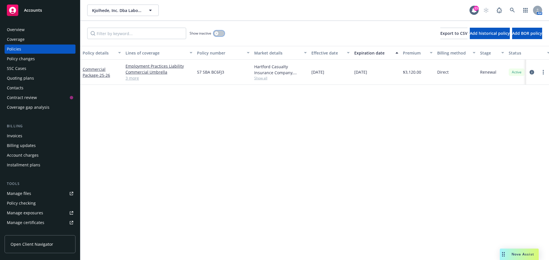
click at [223, 35] on button "button" at bounding box center [218, 34] width 11 height 6
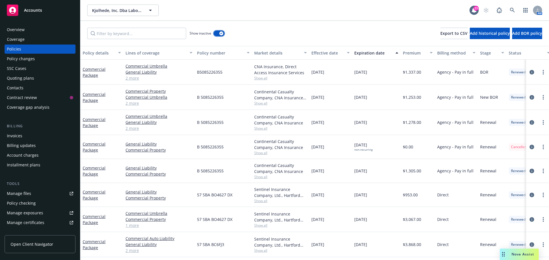
scroll to position [27, 0]
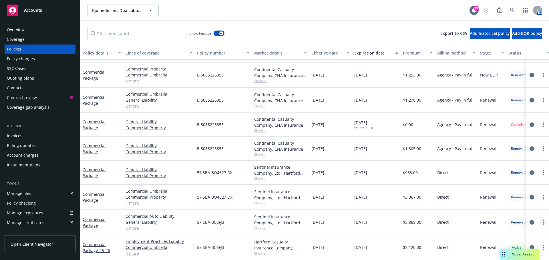
click at [540, 219] on link "more" at bounding box center [543, 222] width 7 height 7
drag, startPoint x: 524, startPoint y: 199, endPoint x: 435, endPoint y: 182, distance: 90.8
click at [524, 199] on link "Copy logging email" at bounding box center [512, 199] width 67 height 11
click at [33, 31] on div "Overview" at bounding box center [40, 29] width 66 height 9
